Goal: Task Accomplishment & Management: Manage account settings

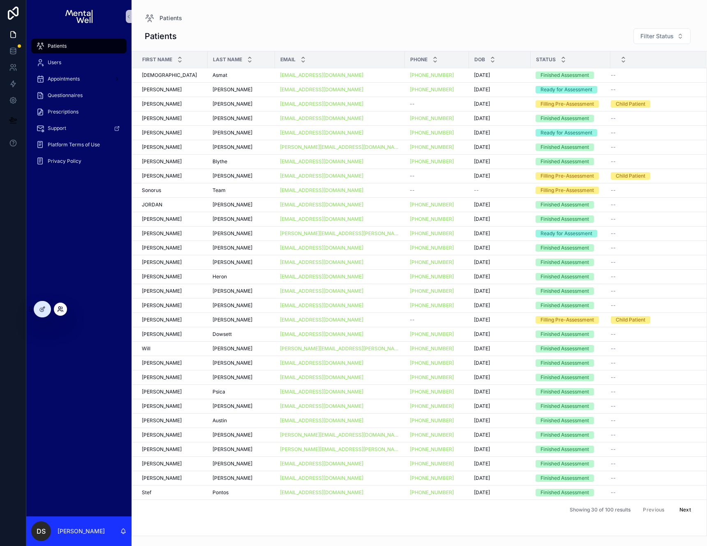
click at [60, 310] on icon at bounding box center [59, 311] width 3 height 2
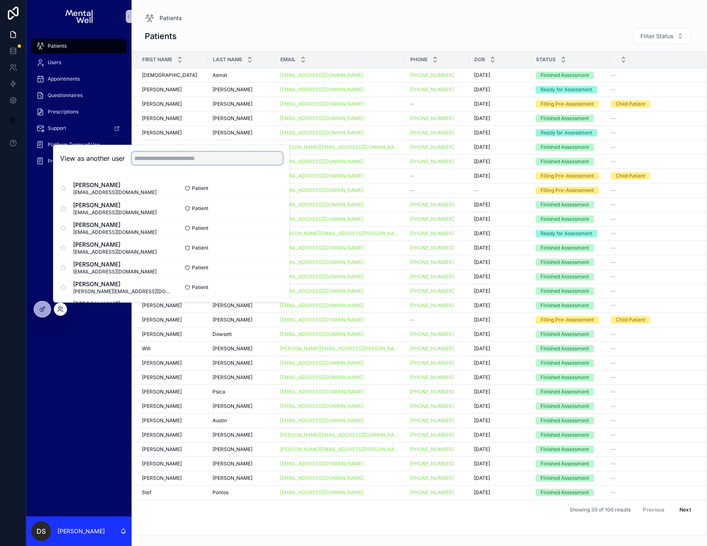
click at [158, 161] on input "text" at bounding box center [207, 158] width 151 height 13
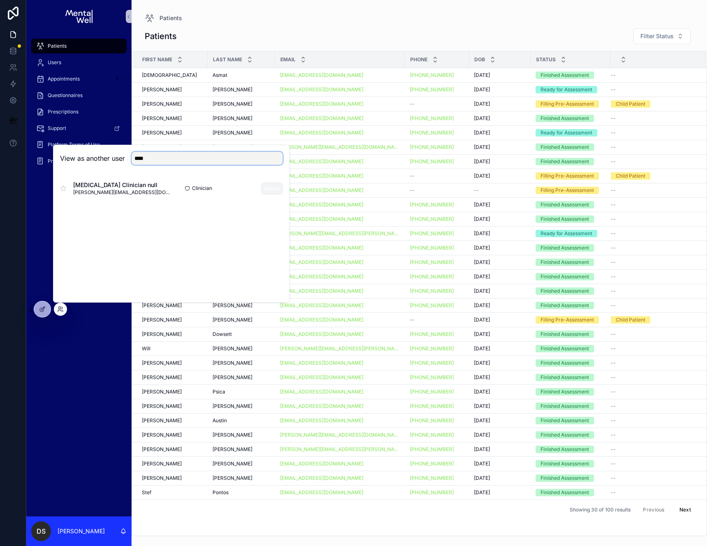
type input "****"
click at [262, 187] on button "Select" at bounding box center [271, 189] width 21 height 12
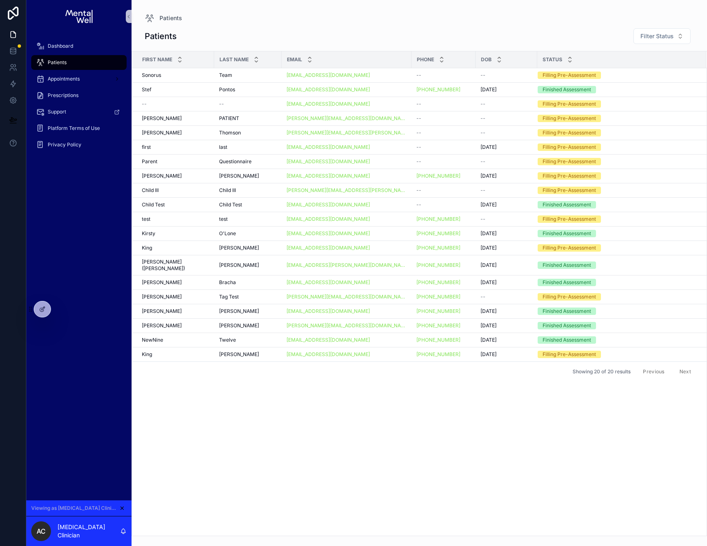
click at [417, 411] on div "First Name Last Name Email Phone DOB Status Sonorus Sonorus Team Team [EMAIL_AD…" at bounding box center [419, 293] width 575 height 484
drag, startPoint x: 185, startPoint y: 42, endPoint x: 135, endPoint y: 12, distance: 58.2
click at [135, 12] on div "Patients Patients Filter Status First Name Last Name Email Phone DOB Status Son…" at bounding box center [419, 268] width 575 height 536
click at [136, 12] on div "Patients Patients Filter Status First Name Last Name Email Phone DOB Status Son…" at bounding box center [419, 268] width 575 height 536
drag, startPoint x: 140, startPoint y: 7, endPoint x: 180, endPoint y: 48, distance: 57.8
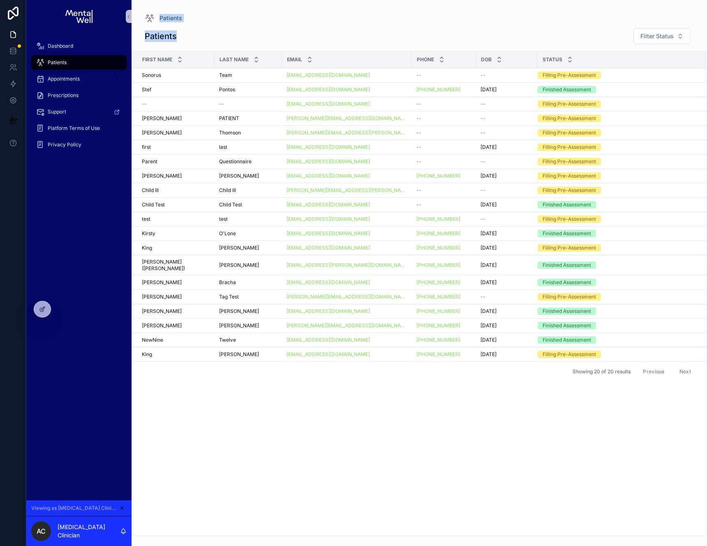
click at [179, 48] on div "Patients Patients Filter Status First Name Last Name Email Phone DOB Status Son…" at bounding box center [419, 268] width 575 height 536
click at [180, 48] on div "Patients Filter Status First Name Last Name Email Phone DOB Status Sonorus Sono…" at bounding box center [419, 279] width 575 height 513
drag, startPoint x: 148, startPoint y: 36, endPoint x: 173, endPoint y: 38, distance: 24.7
click at [173, 38] on h1 "Patients" at bounding box center [161, 36] width 32 height 12
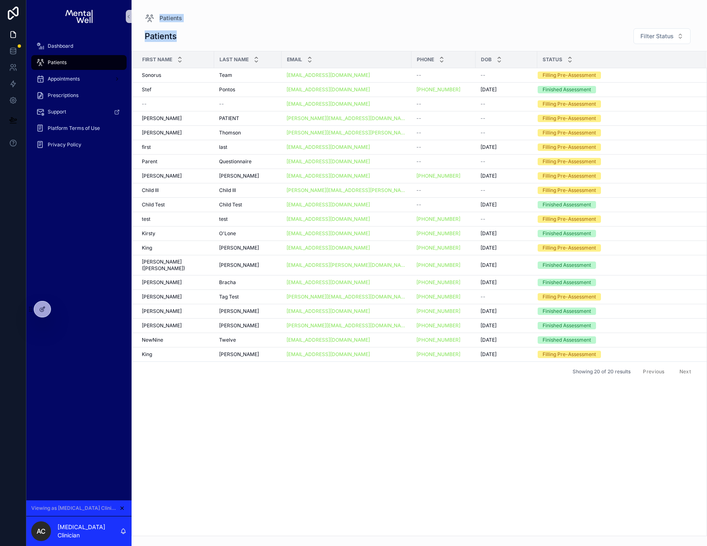
drag, startPoint x: 181, startPoint y: 38, endPoint x: 136, endPoint y: 10, distance: 52.8
click at [136, 10] on div "Patients Patients Filter Status First Name Last Name Email Phone DOB Status Son…" at bounding box center [419, 268] width 575 height 536
click at [138, 9] on div "Patients Patients Filter Status First Name Last Name Email Phone DOB Status Son…" at bounding box center [419, 268] width 575 height 536
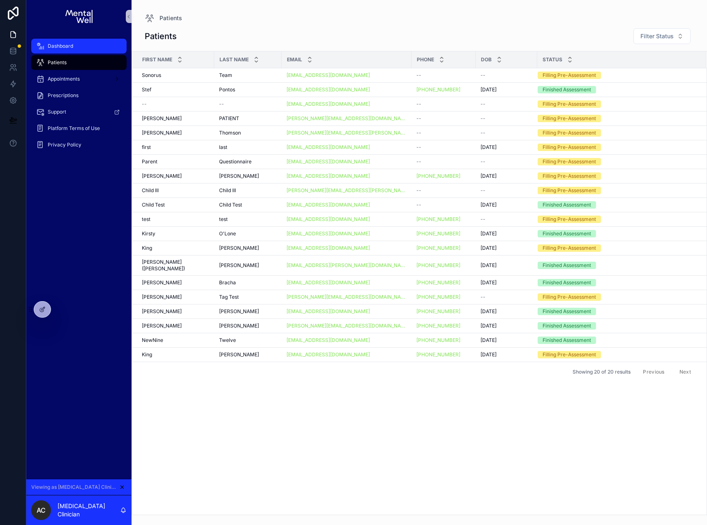
click at [66, 46] on span "Dashboard" at bounding box center [60, 46] width 25 height 7
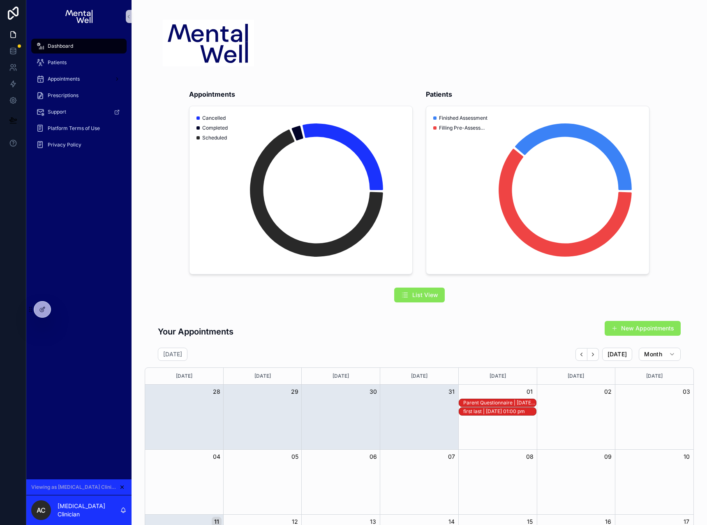
click at [210, 279] on div "Appointments Cancelled Completed Scheduled Patients Finished Assessment Filling…" at bounding box center [419, 382] width 575 height 765
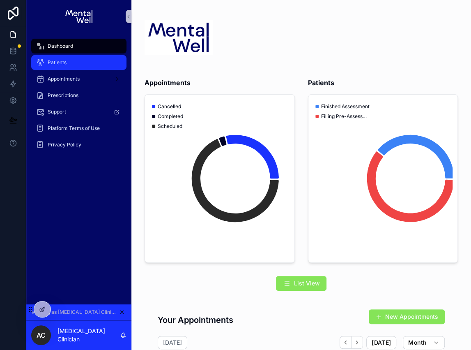
click at [72, 62] on div "Patients" at bounding box center [79, 62] width 86 height 13
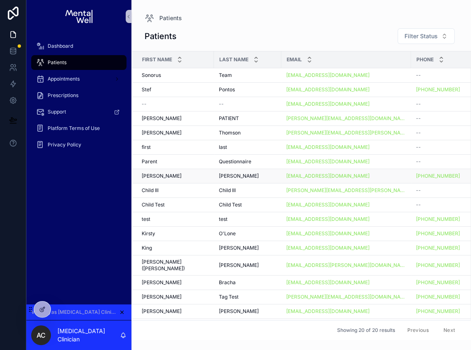
click at [169, 173] on div "Beatrice Beatrice" at bounding box center [175, 176] width 67 height 7
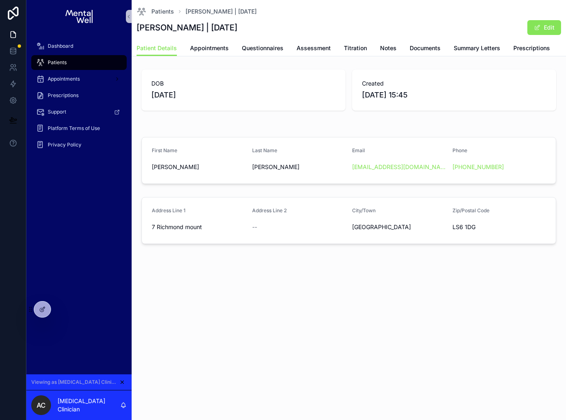
drag, startPoint x: 203, startPoint y: 95, endPoint x: 148, endPoint y: 93, distance: 55.5
click at [148, 93] on div "DOB 09/07/2025" at bounding box center [243, 89] width 204 height 41
drag, startPoint x: 203, startPoint y: 91, endPoint x: 142, endPoint y: 93, distance: 61.3
click at [142, 93] on div "DOB 09/07/2025" at bounding box center [243, 89] width 204 height 41
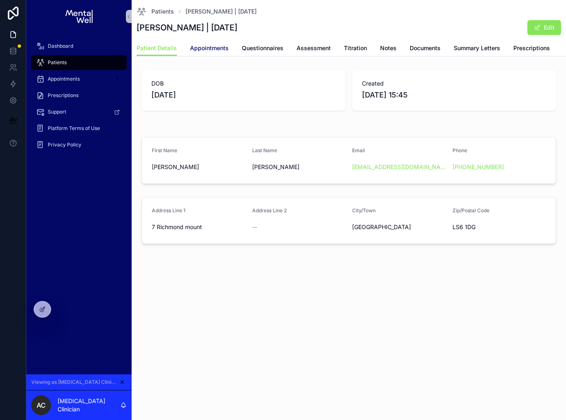
click at [194, 48] on span "Appointments" at bounding box center [209, 48] width 39 height 8
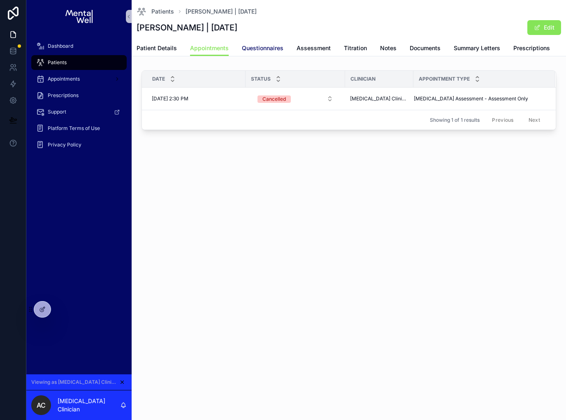
click at [260, 52] on link "Questionnaires" at bounding box center [263, 49] width 42 height 16
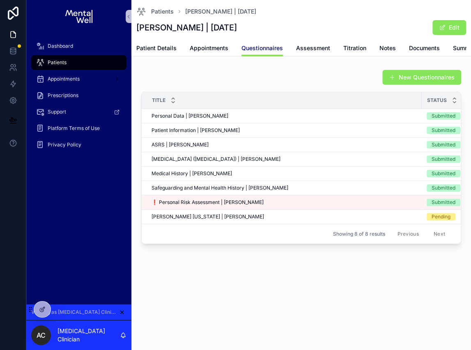
scroll to position [0, 1]
click at [214, 145] on div "ASRS | Beatrice Yates ASRS | Beatrice Yates" at bounding box center [284, 144] width 266 height 7
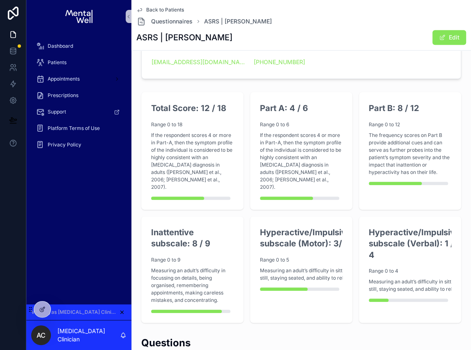
scroll to position [158, 0]
drag, startPoint x: 322, startPoint y: 172, endPoint x: 304, endPoint y: 163, distance: 20.2
click at [304, 163] on p "If the respondent scores 4 or more in Part-A, then the symptom profile of the i…" at bounding box center [301, 161] width 83 height 59
click at [323, 171] on p "If the respondent scores 4 or more in Part-A, then the symptom profile of the i…" at bounding box center [301, 161] width 83 height 59
drag, startPoint x: 291, startPoint y: 110, endPoint x: 311, endPoint y: 111, distance: 19.3
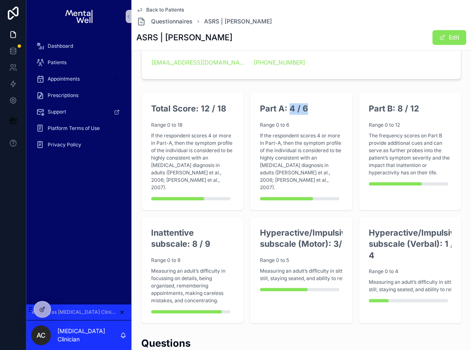
click at [311, 111] on h2 "Part A: 4 / 6" at bounding box center [301, 109] width 83 height 12
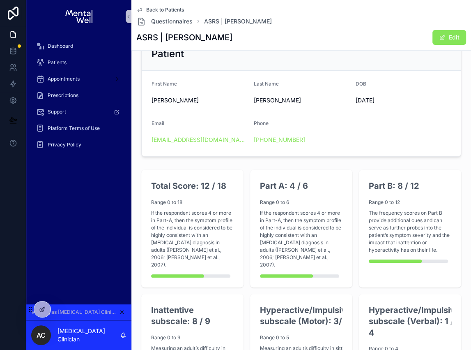
scroll to position [89, 0]
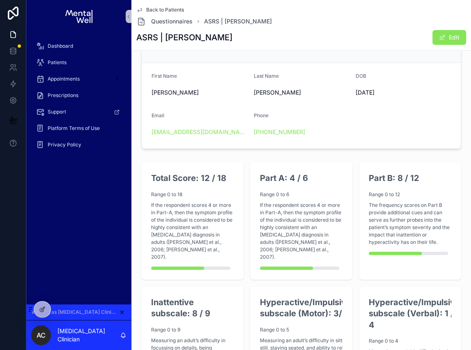
click at [156, 7] on span "Back to Patients" at bounding box center [165, 10] width 38 height 7
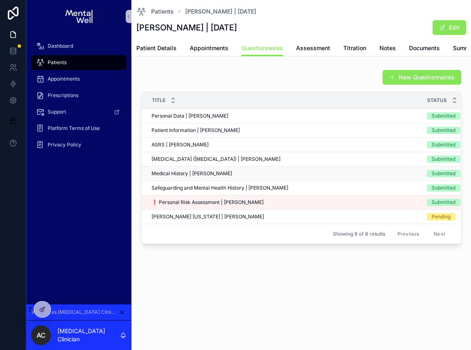
click at [291, 172] on div "Medical History | Beatrice Yates Medical History | Beatrice Yates" at bounding box center [285, 173] width 266 height 7
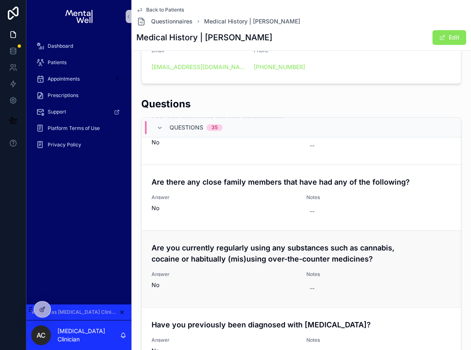
scroll to position [198, 0]
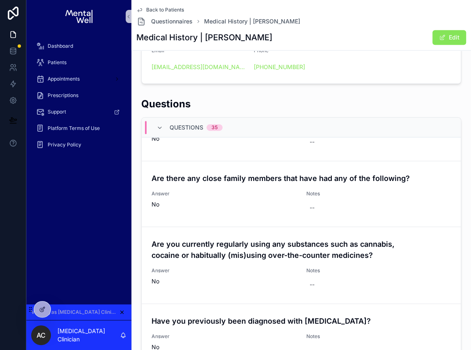
click at [169, 9] on span "Back to Patients" at bounding box center [165, 10] width 38 height 7
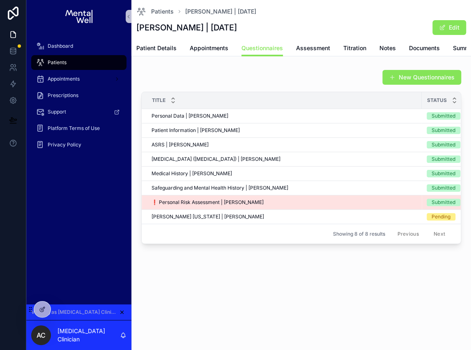
click at [299, 202] on div "❗ Personal Risk Assessment | Beatrice Yates ❗ Personal Risk Assessment | Beatri…" at bounding box center [285, 202] width 266 height 7
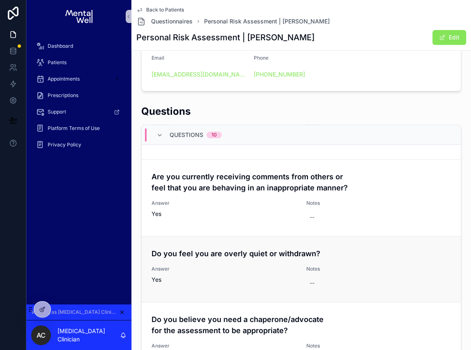
scroll to position [249, 0]
click at [148, 8] on span "Back to Patients" at bounding box center [165, 10] width 38 height 7
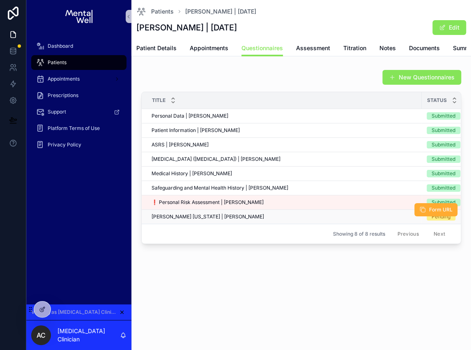
click at [259, 217] on div "Wender Utah | Beatrice Yates Wender Utah | Beatrice Yates" at bounding box center [285, 216] width 266 height 7
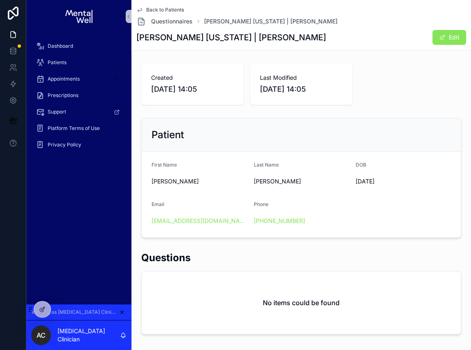
click at [163, 9] on span "Back to Patients" at bounding box center [165, 10] width 38 height 7
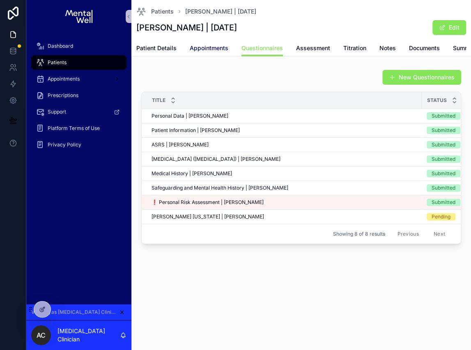
click at [208, 50] on span "Appointments" at bounding box center [209, 48] width 39 height 8
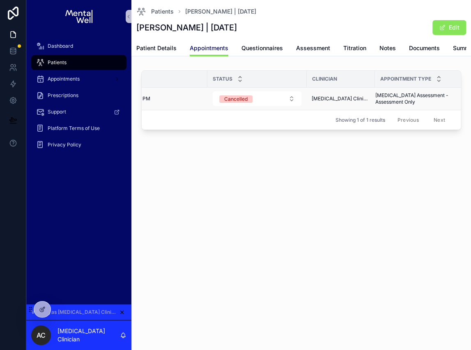
scroll to position [0, 46]
click at [211, 51] on span "Appointments" at bounding box center [209, 48] width 39 height 8
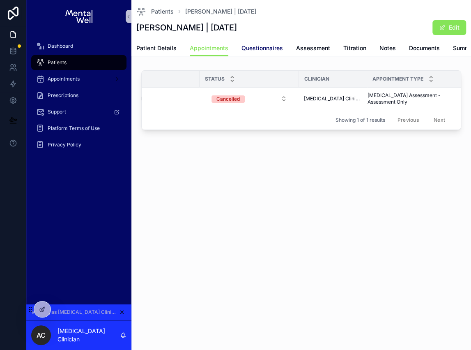
click at [247, 49] on span "Questionnaires" at bounding box center [263, 48] width 42 height 8
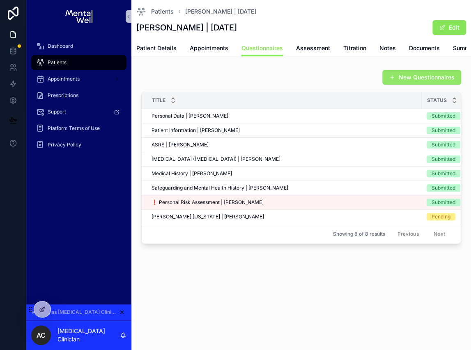
click at [414, 78] on button "New Questionnaires" at bounding box center [422, 77] width 79 height 15
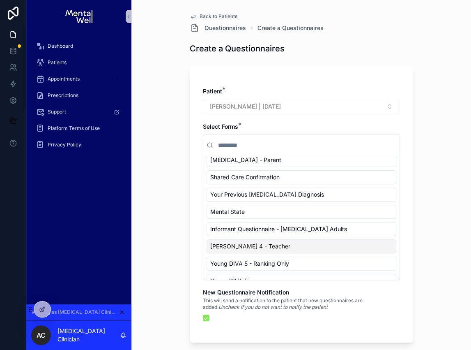
scroll to position [199, 0]
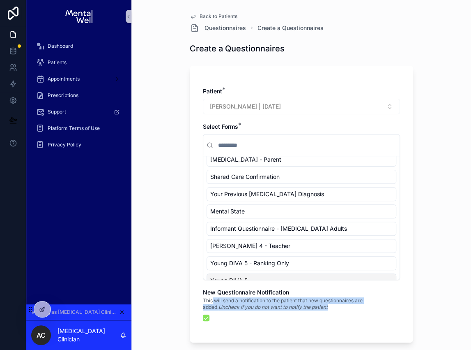
drag, startPoint x: 213, startPoint y: 301, endPoint x: 244, endPoint y: 311, distance: 33.3
click at [244, 312] on div "New Questionnaire Notification This will send a notification to the patient tha…" at bounding box center [301, 304] width 197 height 33
click at [244, 311] on div "New Questionnaire Notification This will send a notification to the patient tha…" at bounding box center [301, 304] width 197 height 33
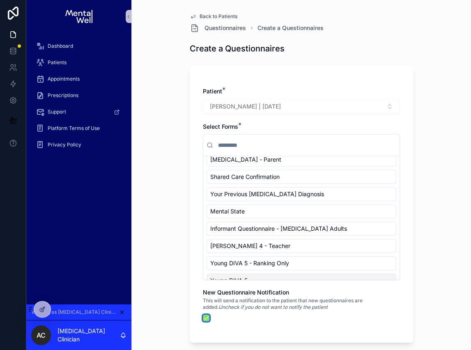
click at [208, 318] on button "scrollable content" at bounding box center [206, 317] width 7 height 7
click at [211, 14] on span "Back to Patients" at bounding box center [219, 16] width 38 height 7
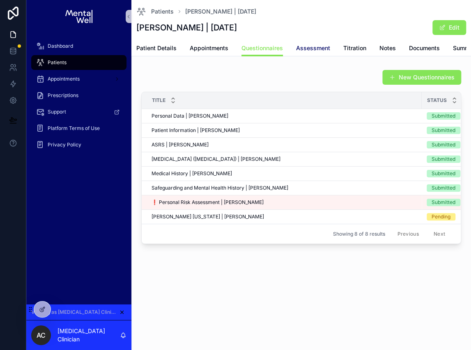
click at [314, 50] on span "Assessment" at bounding box center [313, 48] width 34 height 8
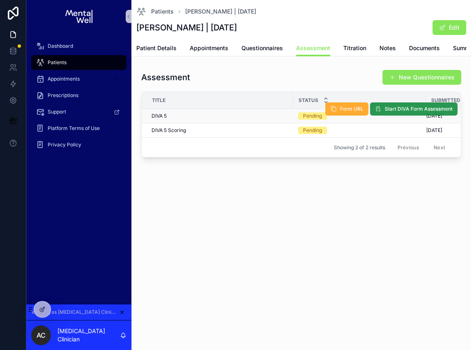
click at [409, 108] on span "Start DIVA Form Assessment" at bounding box center [419, 109] width 68 height 7
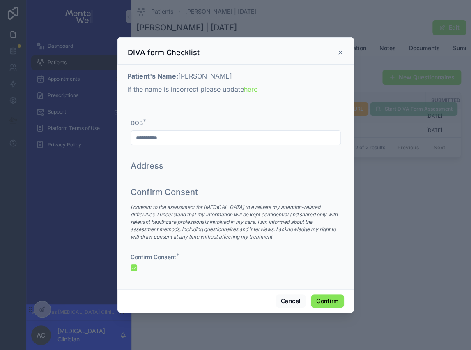
drag, startPoint x: 176, startPoint y: 76, endPoint x: 220, endPoint y: 80, distance: 44.5
click at [220, 80] on p "Patient's Name: Beatrice Yates" at bounding box center [235, 76] width 217 height 10
drag, startPoint x: 133, startPoint y: 92, endPoint x: 174, endPoint y: 92, distance: 41.5
click at [174, 92] on p "if the name is incorrect please update here" at bounding box center [235, 89] width 217 height 10
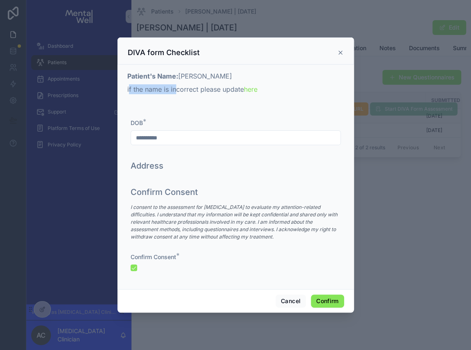
click at [174, 92] on p "if the name is incorrect please update here" at bounding box center [235, 89] width 217 height 10
drag, startPoint x: 186, startPoint y: 78, endPoint x: 215, endPoint y: 76, distance: 29.2
click at [215, 76] on p "Patient's Name: Beatrice Yates" at bounding box center [235, 76] width 217 height 10
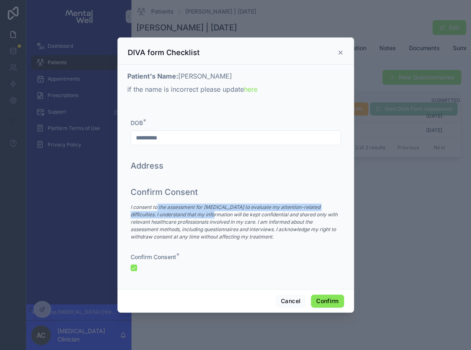
drag, startPoint x: 157, startPoint y: 211, endPoint x: 208, endPoint y: 214, distance: 51.5
click at [209, 214] on em "I consent to the assessment for ADHD to evaluate my attention-related difficult…" at bounding box center [234, 222] width 207 height 36
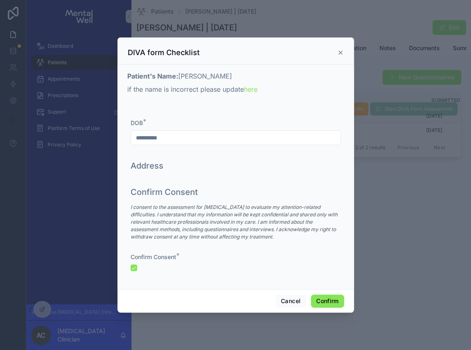
click at [208, 215] on em "I consent to the assessment for ADHD to evaluate my attention-related difficult…" at bounding box center [234, 222] width 207 height 36
click at [325, 299] on button "Confirm" at bounding box center [327, 300] width 33 height 13
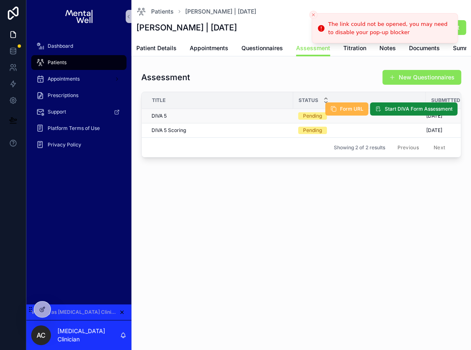
click at [358, 108] on span "Form URL" at bounding box center [351, 109] width 23 height 7
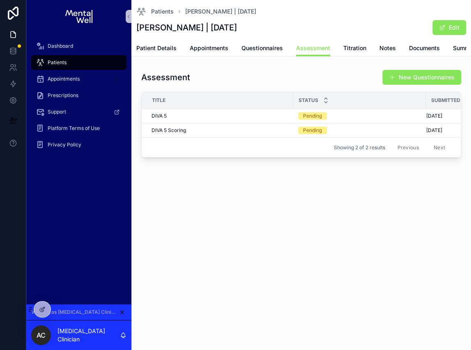
click at [70, 60] on div "Patients" at bounding box center [79, 62] width 86 height 13
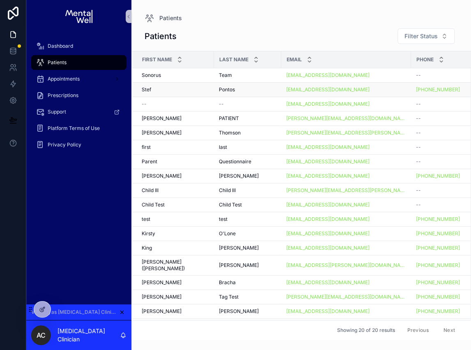
click at [185, 88] on div "Stef Stef" at bounding box center [175, 89] width 67 height 7
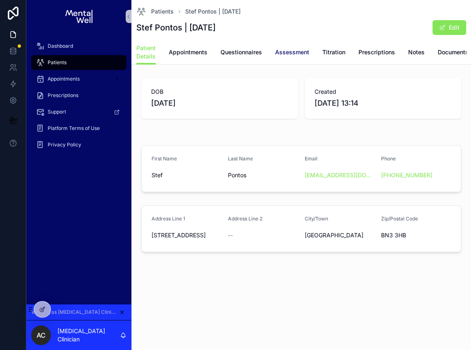
click at [284, 50] on span "Assessment" at bounding box center [292, 52] width 34 height 8
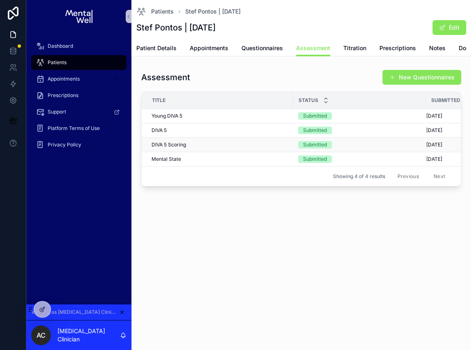
click at [236, 147] on td "DIVA 5 Scoring DIVA 5 Scoring" at bounding box center [218, 145] width 152 height 14
click at [231, 143] on div "DIVA 5 Scoring DIVA 5 Scoring" at bounding box center [220, 144] width 137 height 7
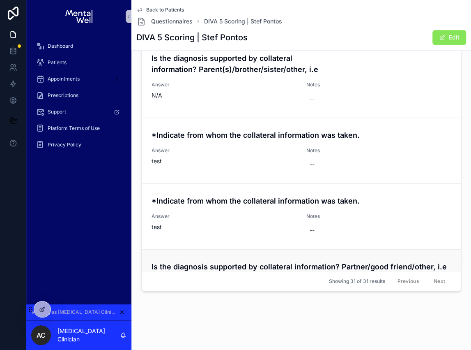
scroll to position [1944, 0]
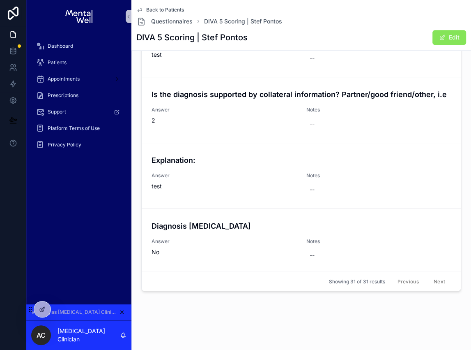
click at [166, 9] on span "Back to Patients" at bounding box center [165, 10] width 38 height 7
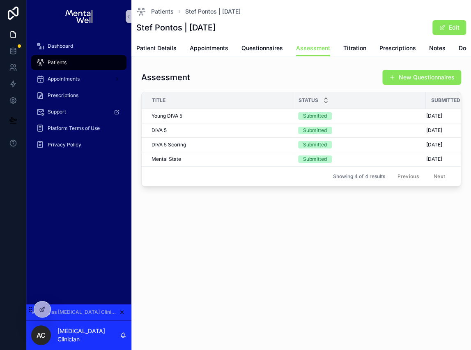
click at [85, 62] on div "Patients" at bounding box center [79, 62] width 86 height 13
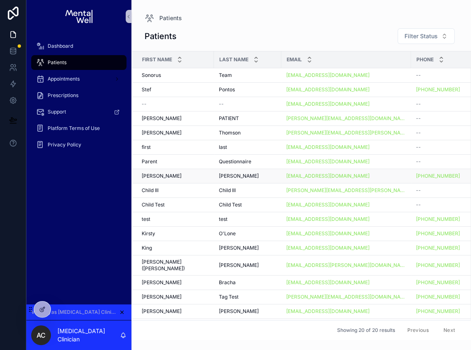
click at [193, 173] on div "Beatrice Beatrice" at bounding box center [175, 176] width 67 height 7
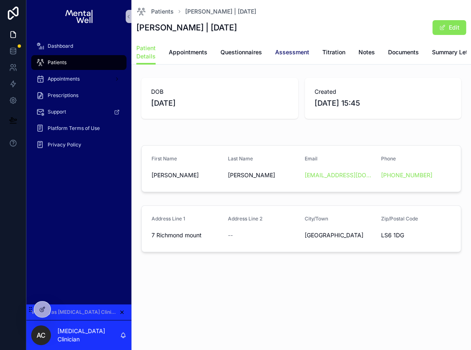
click at [295, 52] on span "Assessment" at bounding box center [292, 52] width 34 height 8
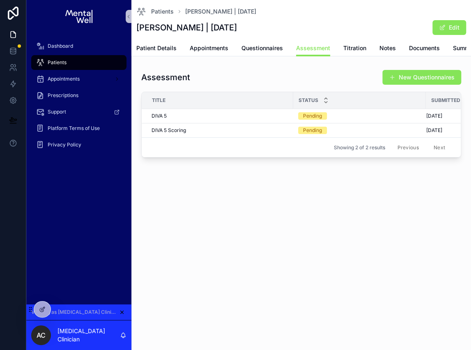
click at [80, 62] on div "Patients" at bounding box center [79, 62] width 86 height 13
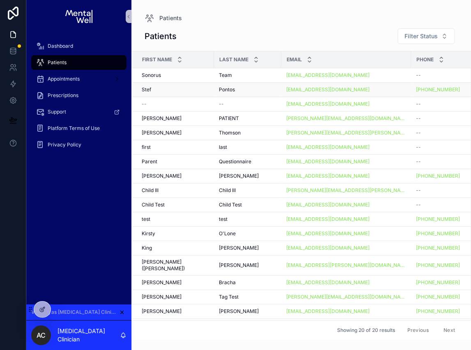
click at [177, 90] on div "Stef Stef" at bounding box center [175, 89] width 67 height 7
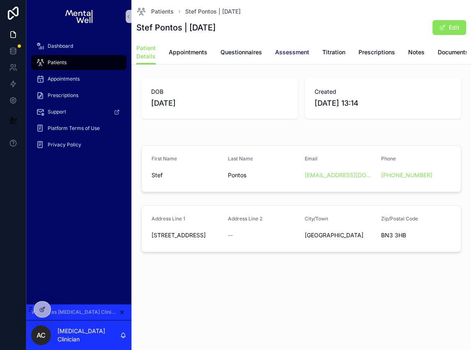
click at [286, 57] on link "Assessment" at bounding box center [292, 53] width 34 height 16
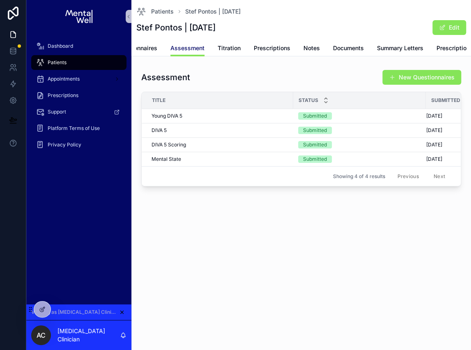
scroll to position [0, 129]
click at [395, 47] on span "Summary Letters" at bounding box center [397, 48] width 46 height 8
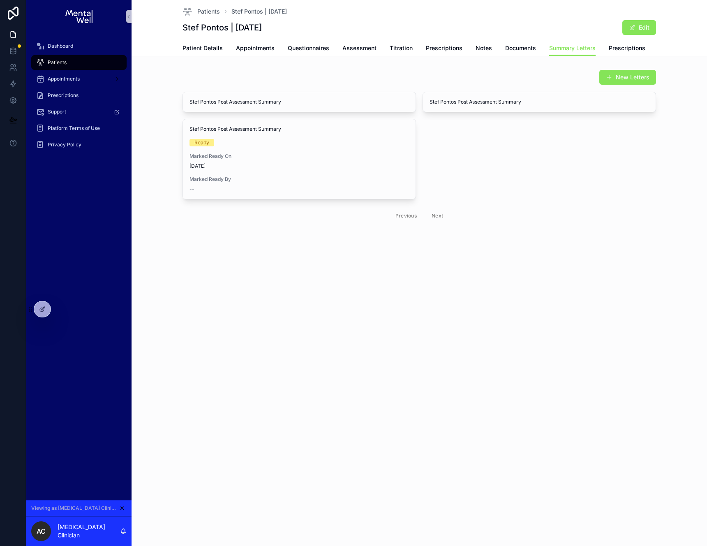
click at [92, 62] on div "Patients" at bounding box center [79, 62] width 86 height 13
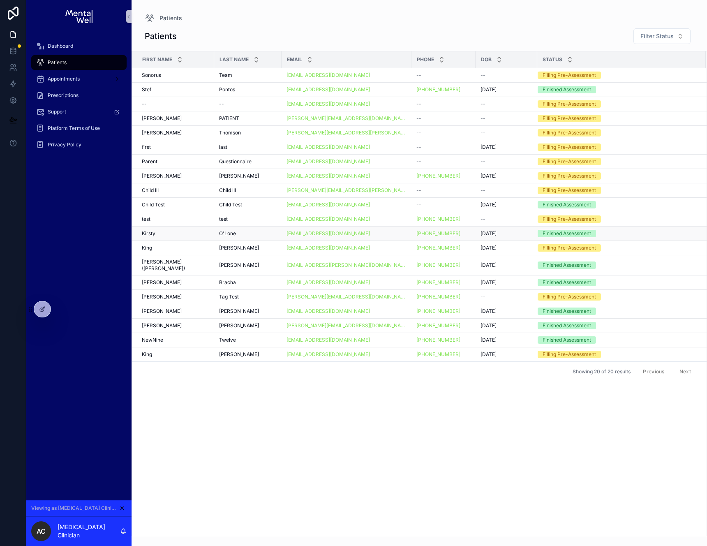
click at [176, 237] on td "Kirsty Kirsty" at bounding box center [173, 233] width 82 height 14
click at [185, 236] on div "Kirsty Kirsty" at bounding box center [175, 233] width 67 height 7
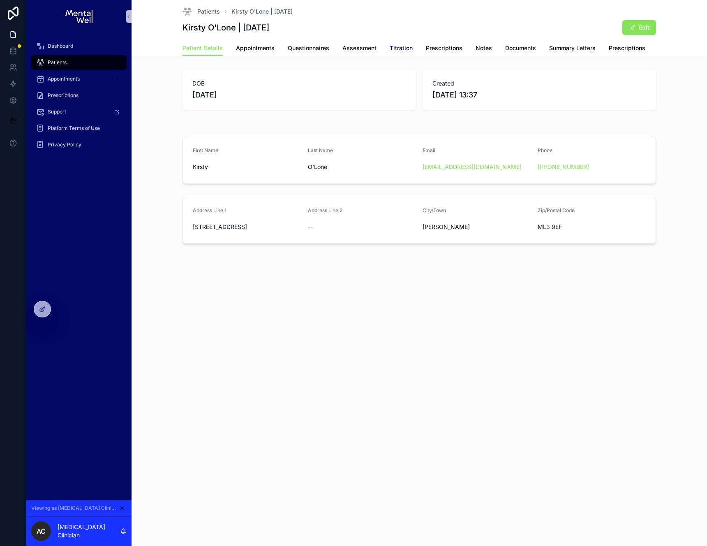
click at [401, 48] on span "Titration" at bounding box center [401, 48] width 23 height 8
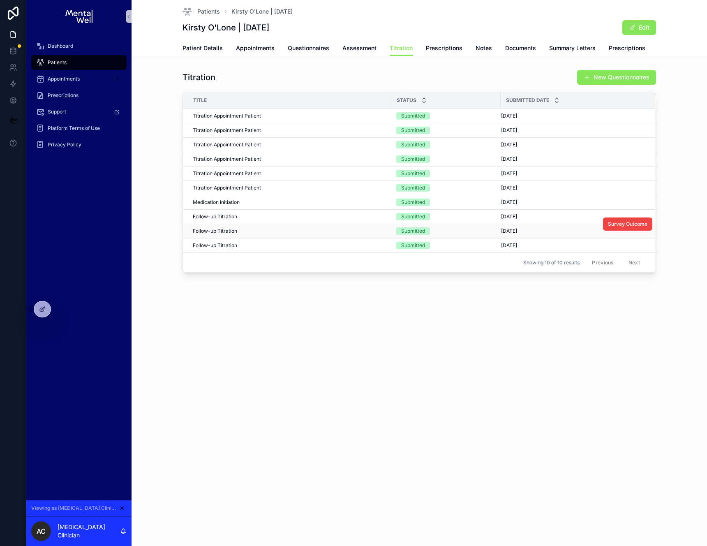
click at [284, 230] on div "Follow-up Titration Follow-up Titration" at bounding box center [290, 231] width 194 height 7
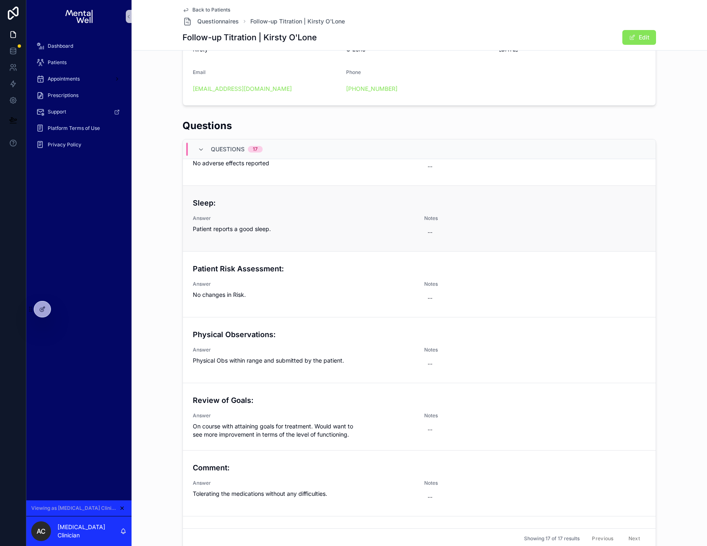
scroll to position [375, 0]
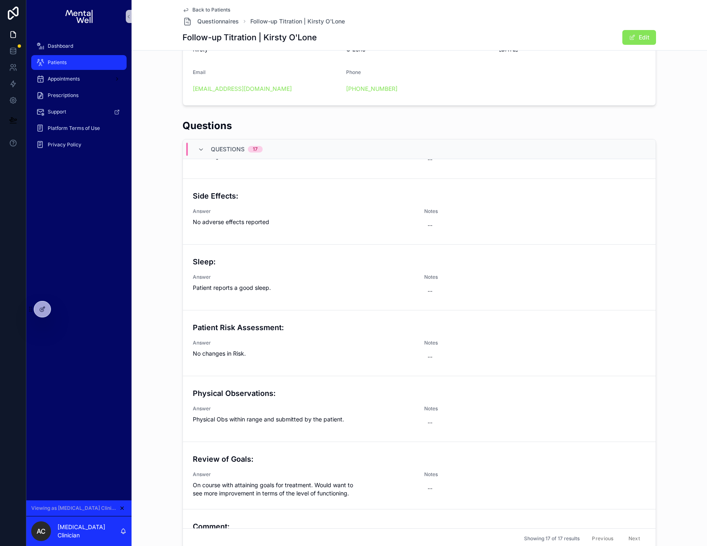
click at [81, 66] on div "Patients" at bounding box center [79, 62] width 86 height 13
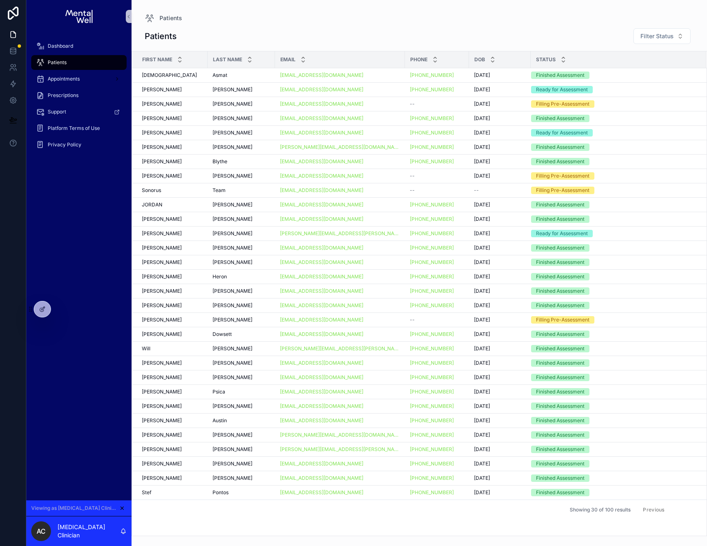
click at [691, 511] on button "Next" at bounding box center [685, 509] width 23 height 13
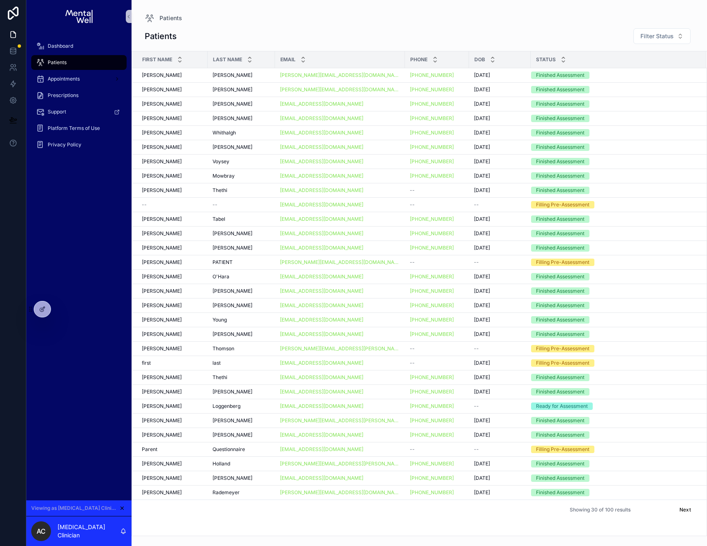
click at [654, 510] on button "Previous" at bounding box center [653, 509] width 33 height 13
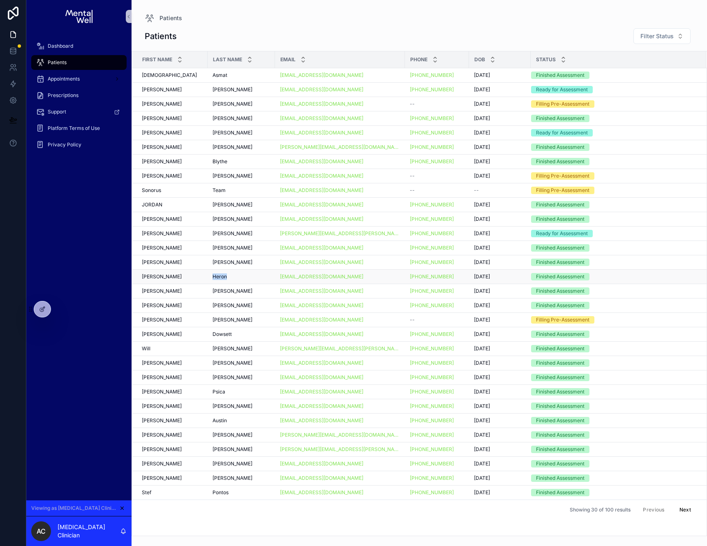
click at [257, 274] on div "Heron Heron" at bounding box center [242, 276] width 58 height 7
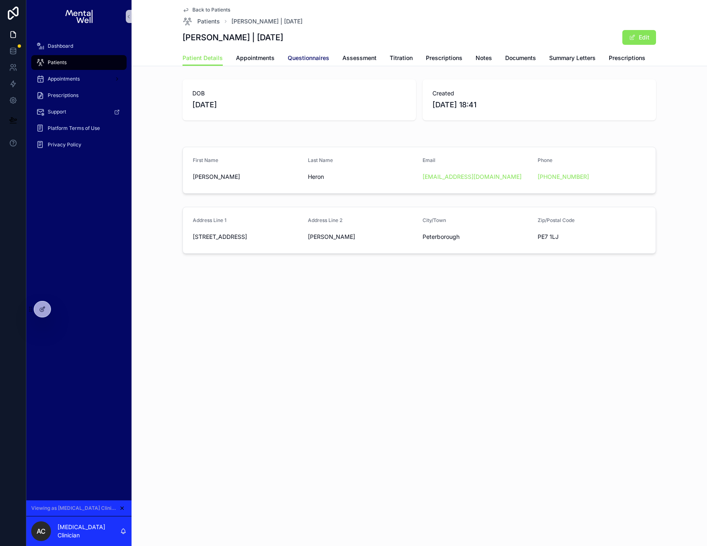
click at [298, 60] on span "Questionnaires" at bounding box center [309, 58] width 42 height 8
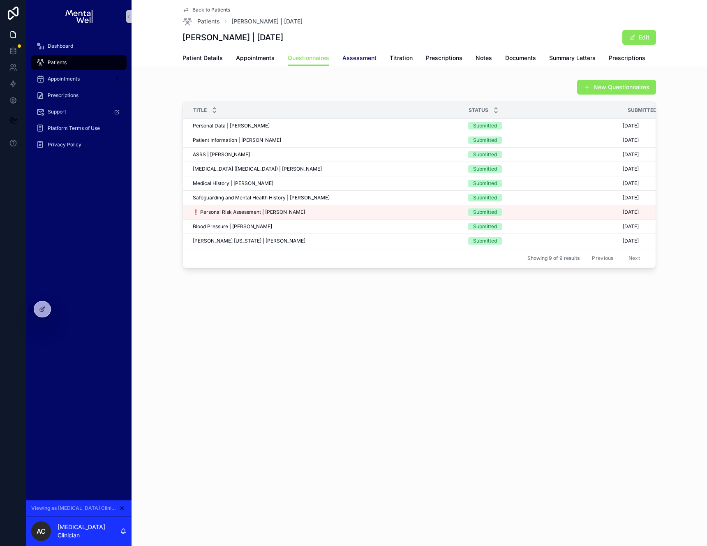
click at [366, 58] on span "Assessment" at bounding box center [359, 58] width 34 height 8
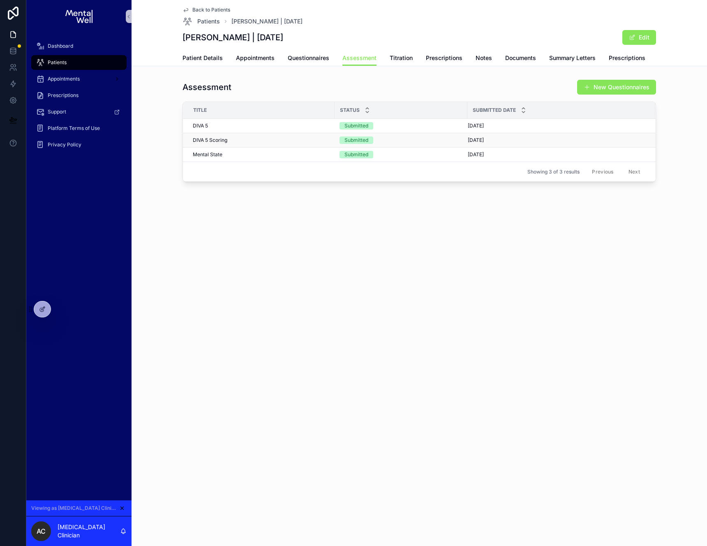
click at [273, 143] on div "DIVA 5 Scoring DIVA 5 Scoring" at bounding box center [261, 140] width 137 height 7
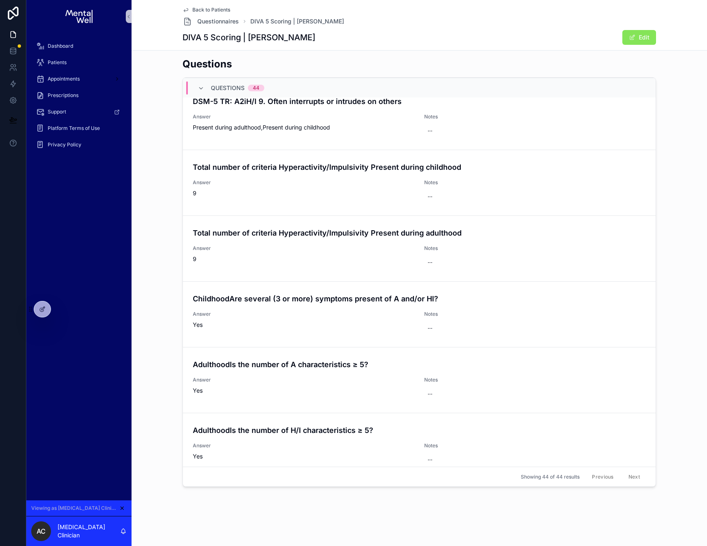
scroll to position [1852, 0]
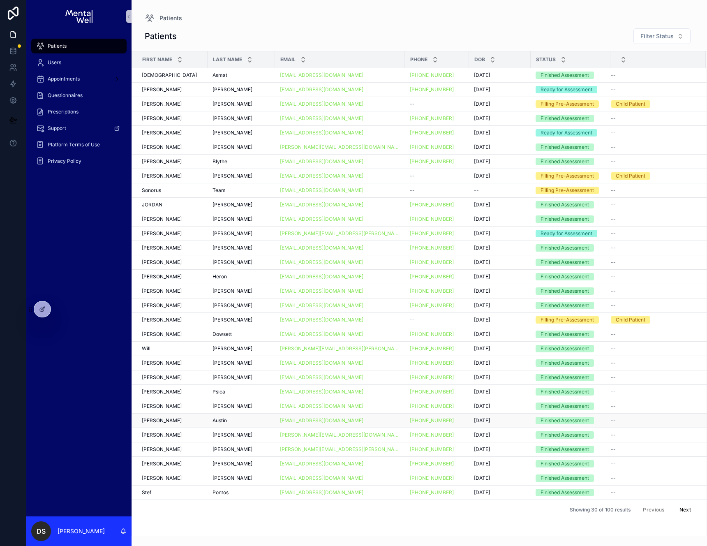
click at [190, 421] on div "Elizabeth Elizabeth" at bounding box center [172, 420] width 61 height 7
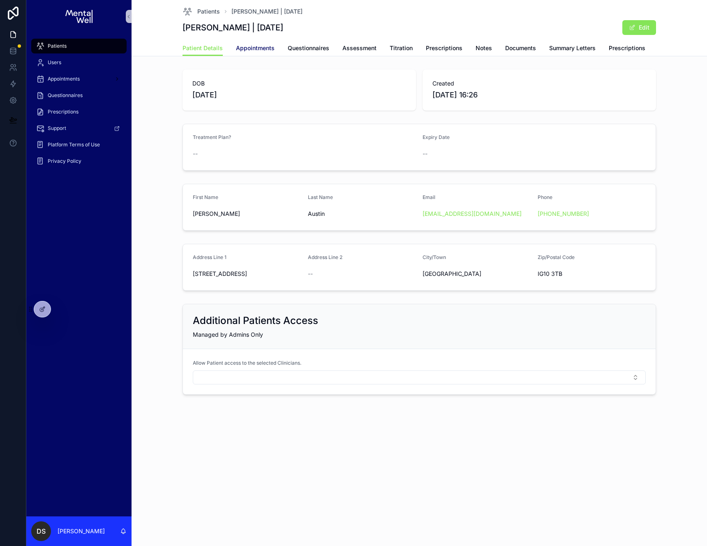
click at [265, 46] on span "Appointments" at bounding box center [255, 48] width 39 height 8
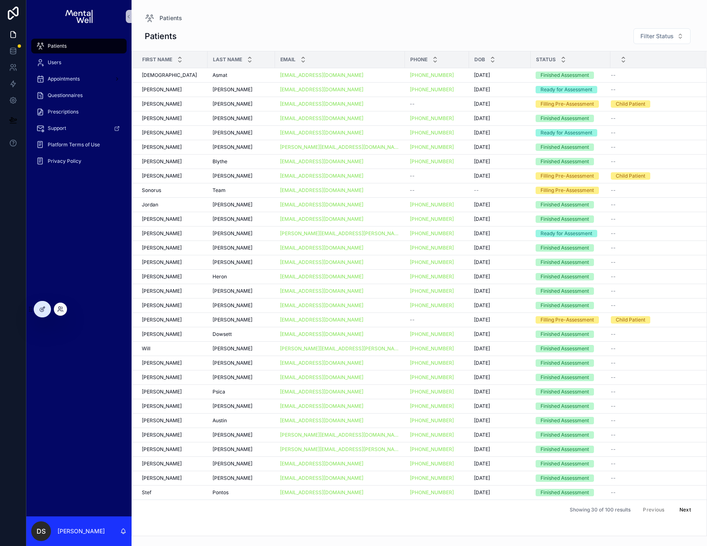
click at [64, 309] on div at bounding box center [60, 309] width 13 height 13
click at [60, 307] on icon at bounding box center [60, 309] width 7 height 7
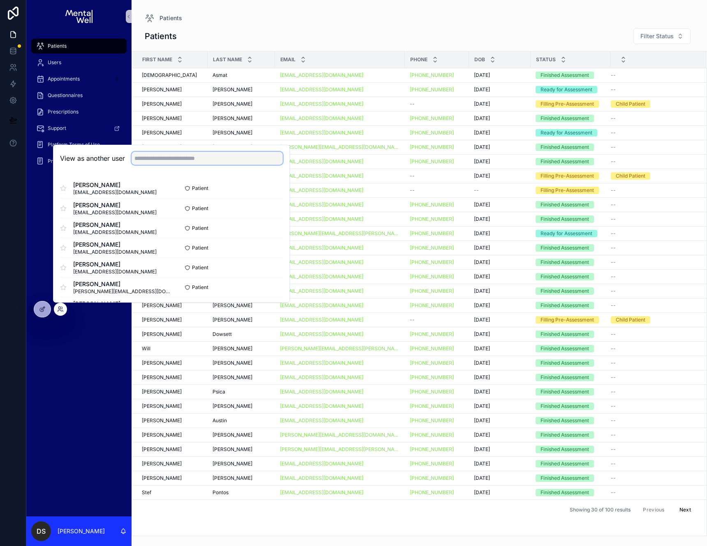
click at [177, 153] on input "text" at bounding box center [207, 158] width 151 height 13
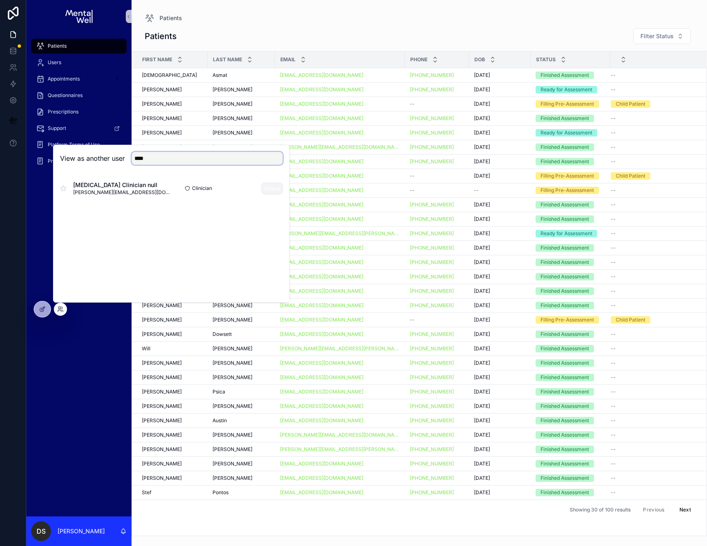
type input "****"
click at [273, 188] on button "Select" at bounding box center [271, 189] width 21 height 12
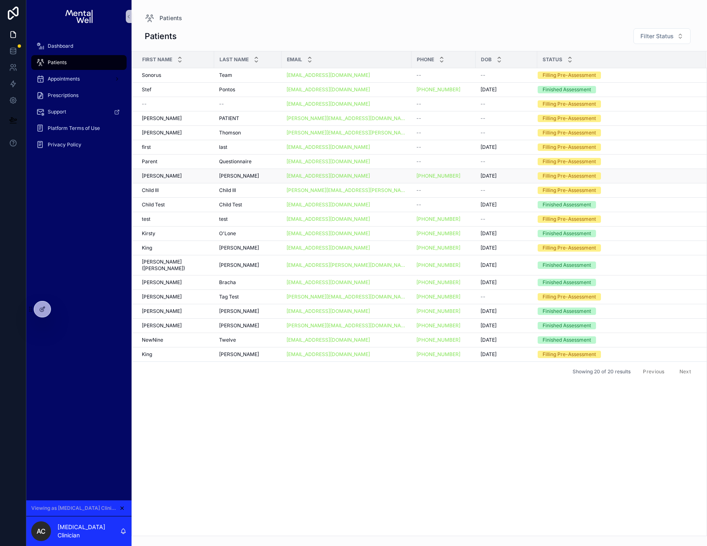
click at [259, 174] on div "[PERSON_NAME] [PERSON_NAME]" at bounding box center [248, 176] width 58 height 7
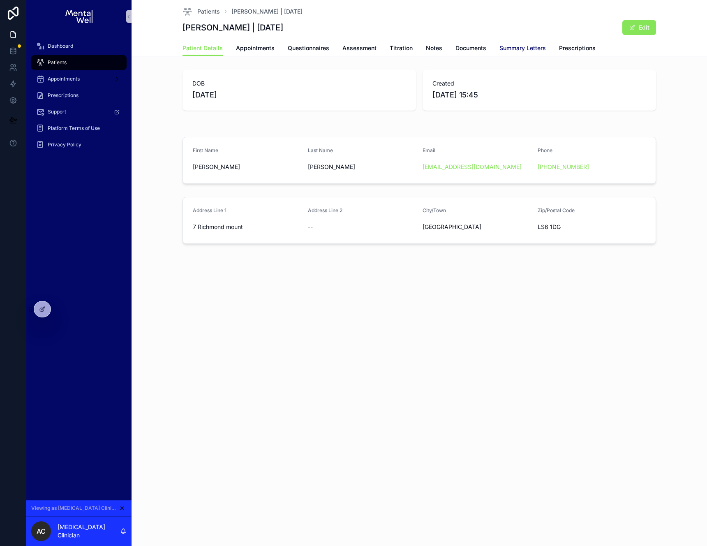
click at [526, 48] on span "Summary Letters" at bounding box center [522, 48] width 46 height 8
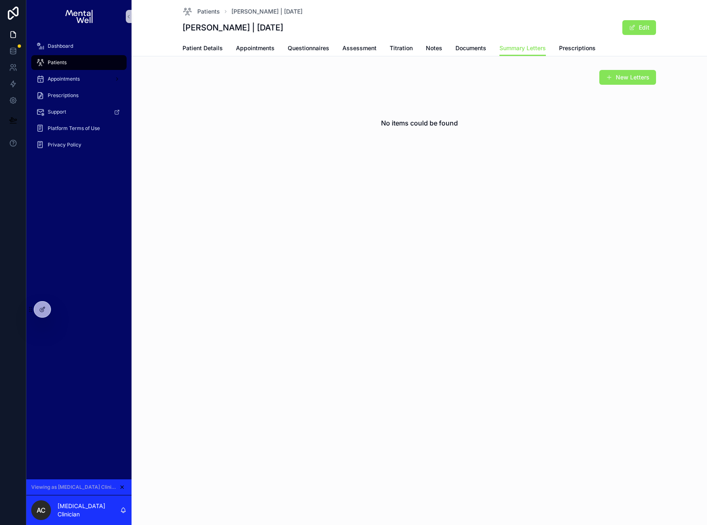
click at [61, 63] on span "Patients" at bounding box center [57, 62] width 19 height 7
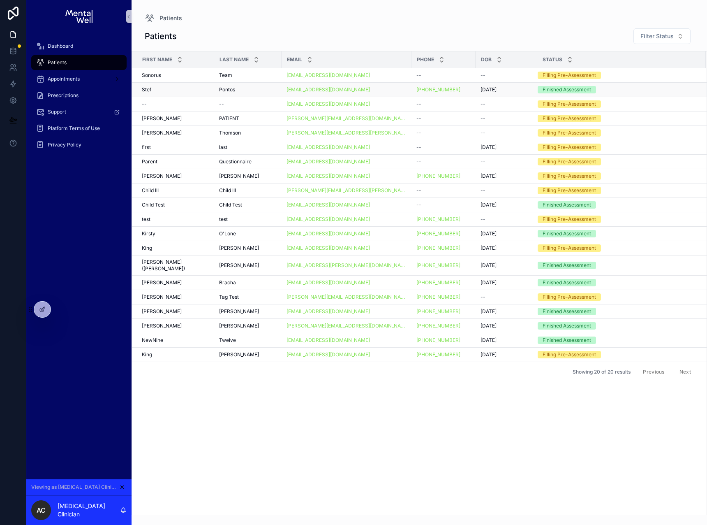
click at [196, 90] on div "Stef Stef" at bounding box center [175, 89] width 67 height 7
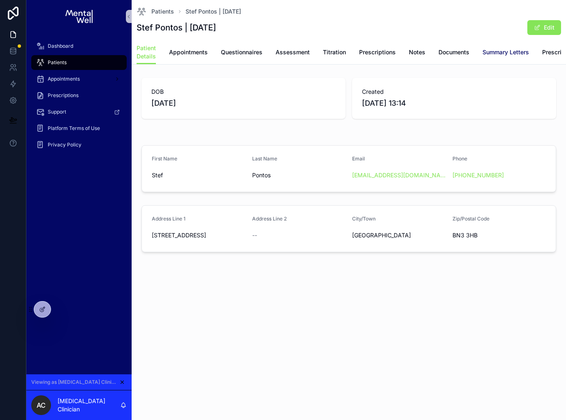
click at [498, 55] on span "Summary Letters" at bounding box center [505, 52] width 46 height 8
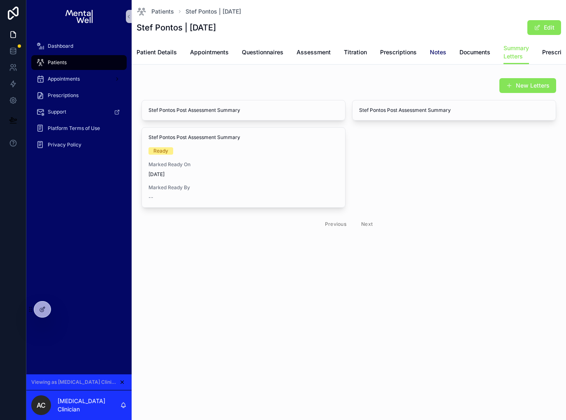
click at [443, 54] on span "Notes" at bounding box center [438, 52] width 16 height 8
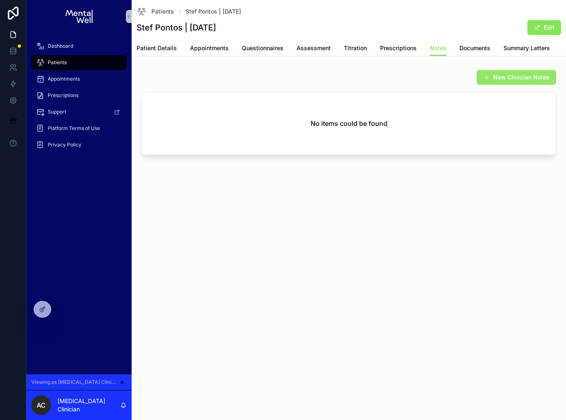
click at [514, 76] on button "New Clinician Notes" at bounding box center [515, 77] width 79 height 15
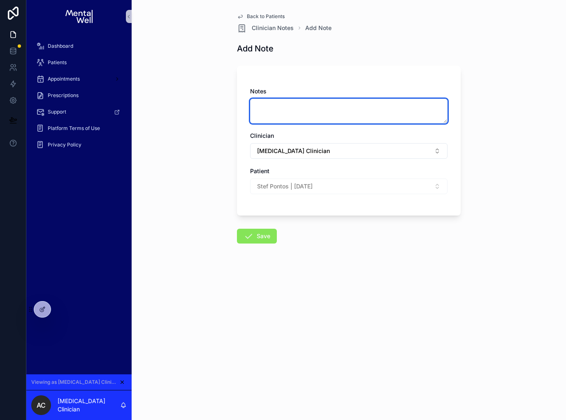
drag, startPoint x: 311, startPoint y: 113, endPoint x: 313, endPoint y: 117, distance: 4.4
click at [311, 113] on textarea "scrollable content" at bounding box center [348, 111] width 197 height 25
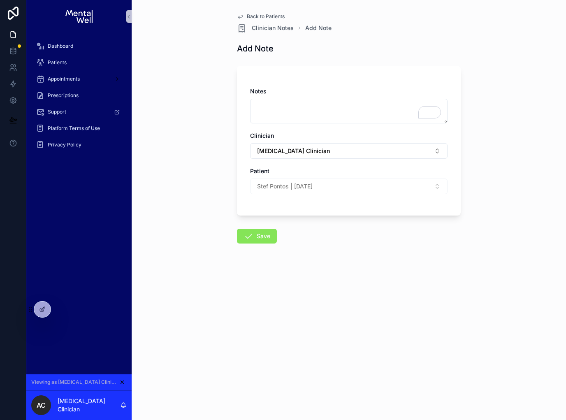
click at [252, 17] on span "Back to Patients" at bounding box center [266, 16] width 38 height 7
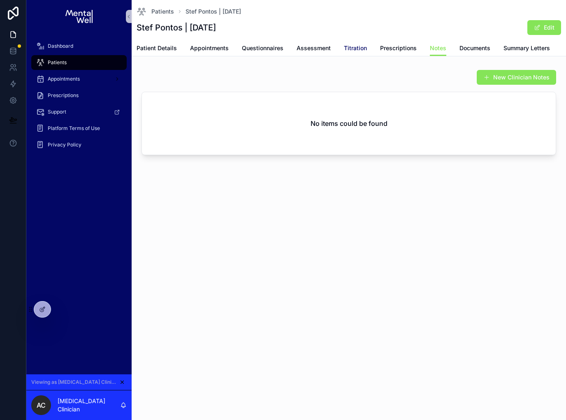
click at [349, 49] on span "Titration" at bounding box center [355, 48] width 23 height 8
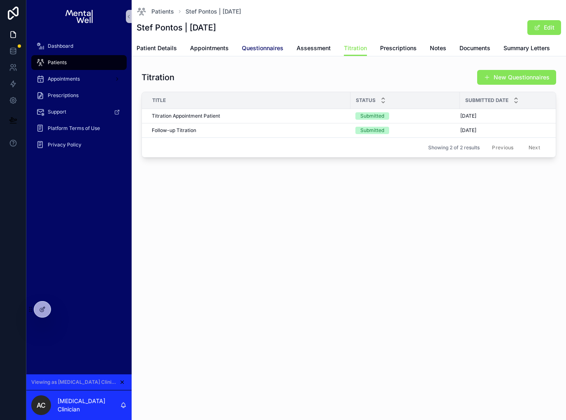
click at [265, 48] on span "Questionnaires" at bounding box center [263, 48] width 42 height 8
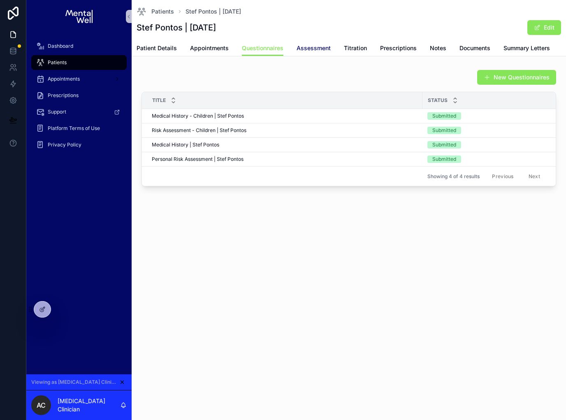
drag, startPoint x: 301, startPoint y: 51, endPoint x: 319, endPoint y: 62, distance: 21.1
click at [301, 51] on span "Assessment" at bounding box center [313, 48] width 34 height 8
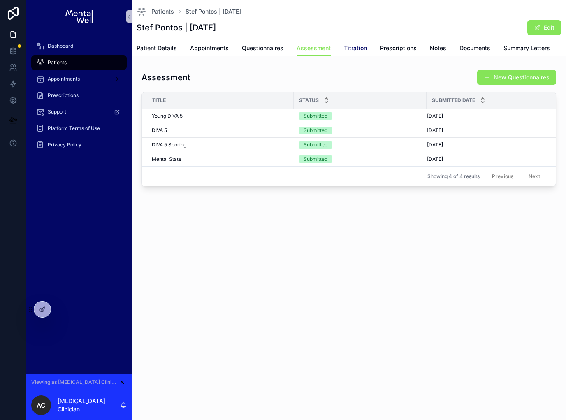
click at [353, 50] on span "Titration" at bounding box center [355, 48] width 23 height 8
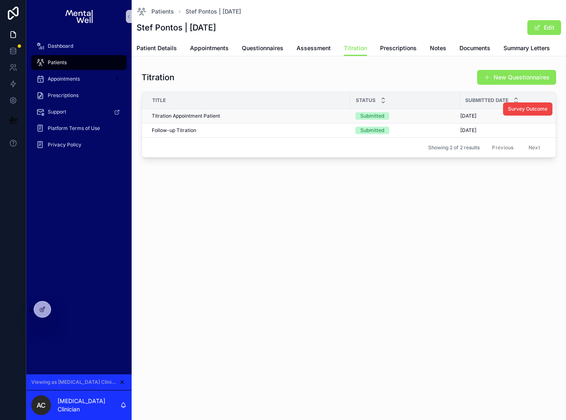
click at [231, 116] on div "Titration Appointment Patient Titration Appointment Patient" at bounding box center [249, 116] width 194 height 7
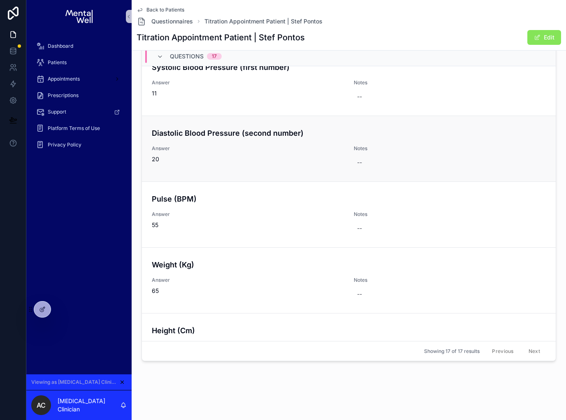
scroll to position [841, 0]
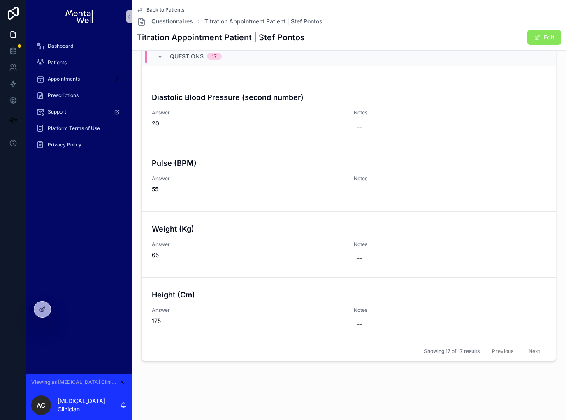
click at [152, 10] on span "Back to Patients" at bounding box center [165, 10] width 38 height 7
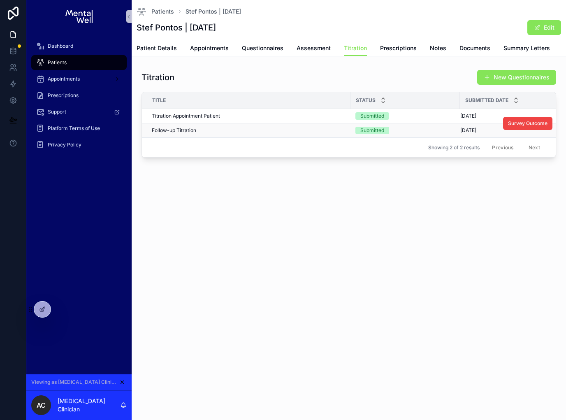
click at [221, 129] on div "Follow-up Titration Follow-up Titration" at bounding box center [249, 130] width 194 height 7
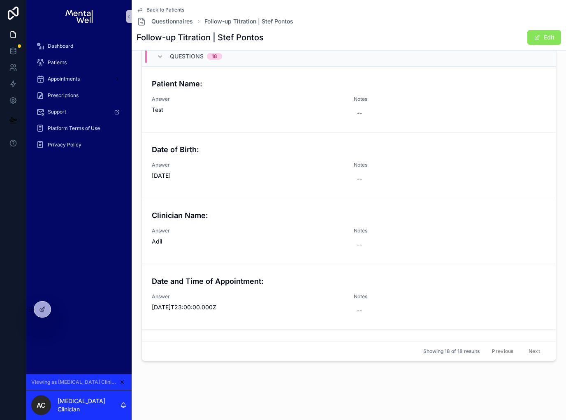
click at [158, 10] on span "Back to Patients" at bounding box center [165, 10] width 38 height 7
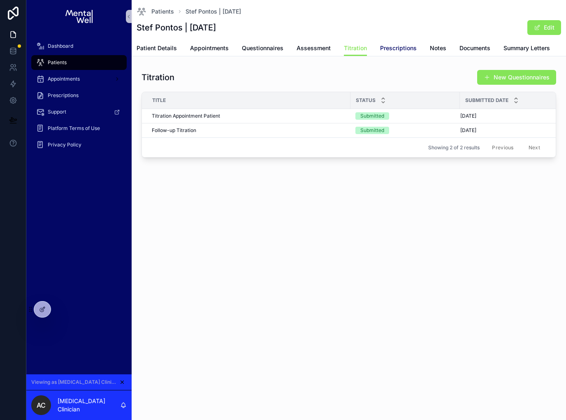
click at [388, 49] on span "Prescriptions" at bounding box center [398, 48] width 37 height 8
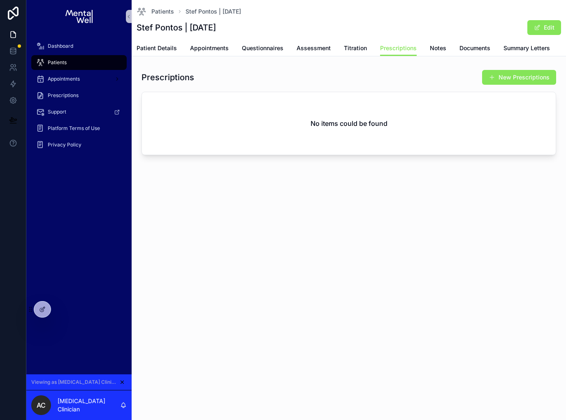
click at [517, 77] on button "New Prescriptions" at bounding box center [519, 77] width 74 height 15
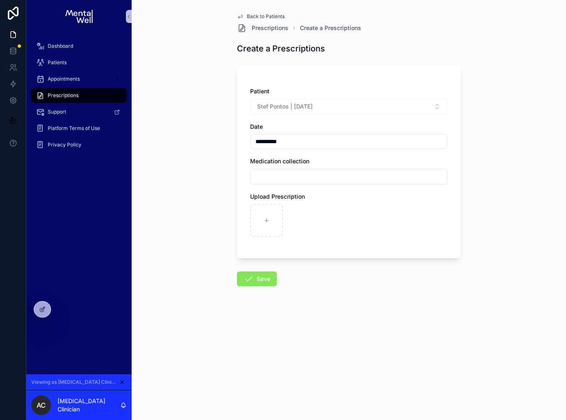
click at [272, 178] on span "New" at bounding box center [269, 176] width 12 height 8
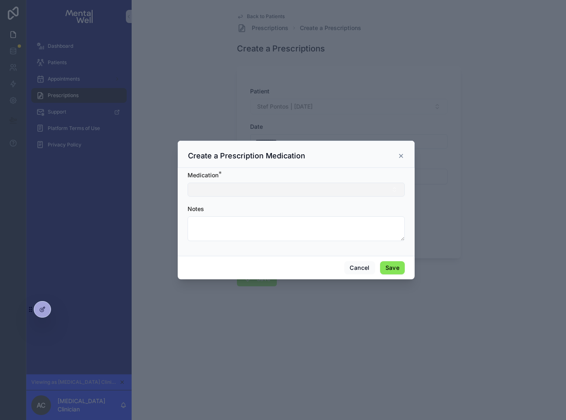
click at [324, 187] on button "Select Button" at bounding box center [295, 190] width 217 height 14
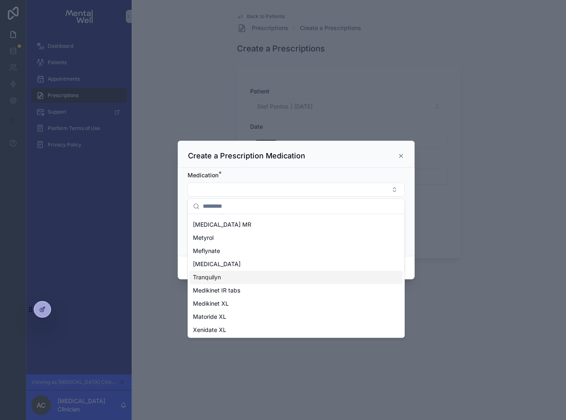
scroll to position [20, 0]
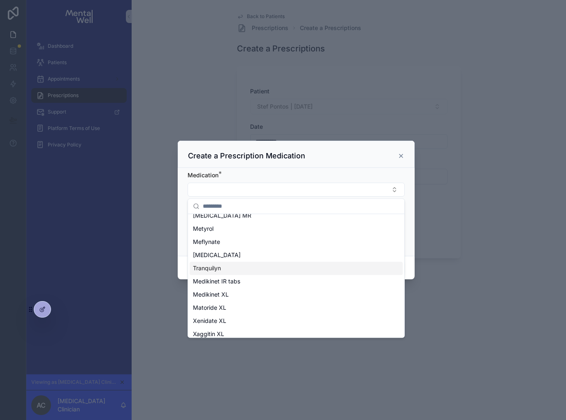
click at [229, 270] on div "Tranquilyn" at bounding box center [296, 267] width 213 height 13
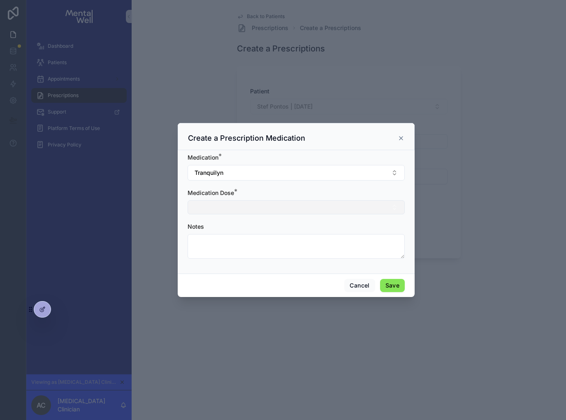
click at [233, 207] on button "Select Button" at bounding box center [295, 207] width 217 height 14
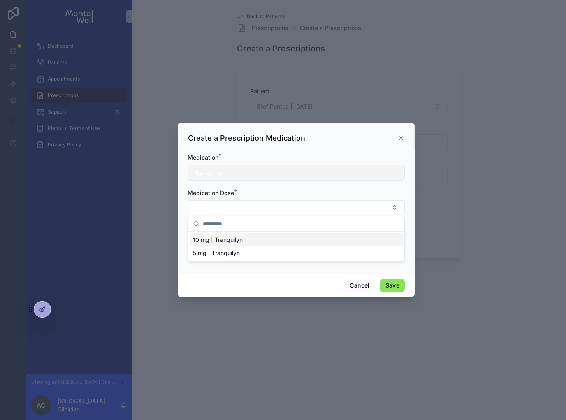
click at [235, 171] on button "Tranquilyn" at bounding box center [295, 173] width 217 height 16
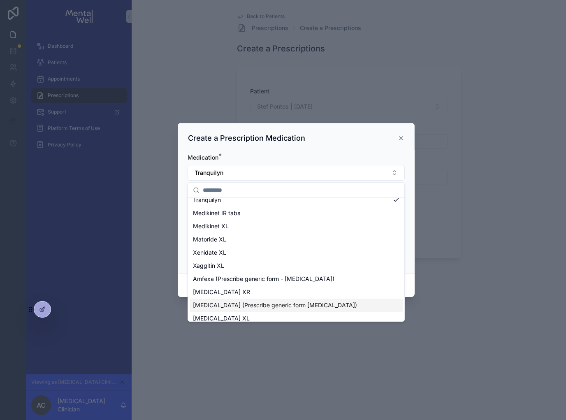
scroll to position [117, 0]
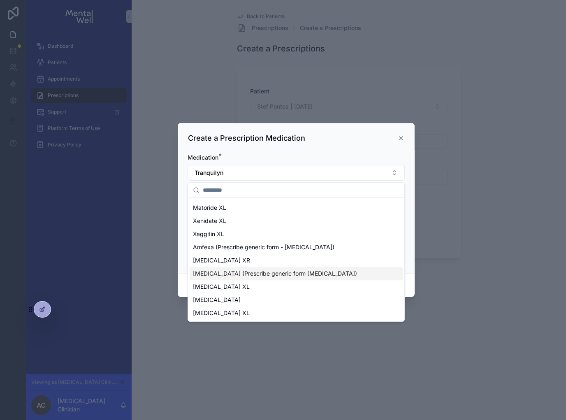
click at [259, 275] on span "[MEDICAL_DATA] (Prescribe generic form [MEDICAL_DATA])" at bounding box center [275, 273] width 164 height 8
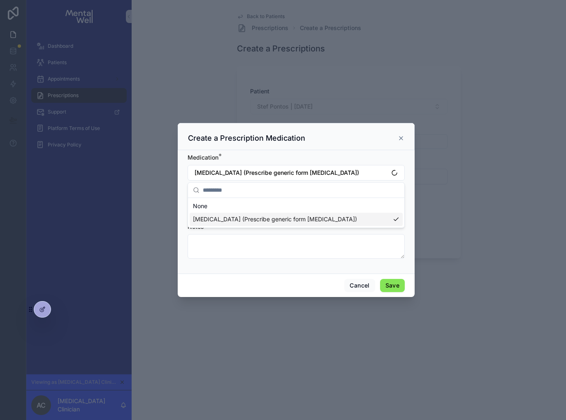
scroll to position [0, 0]
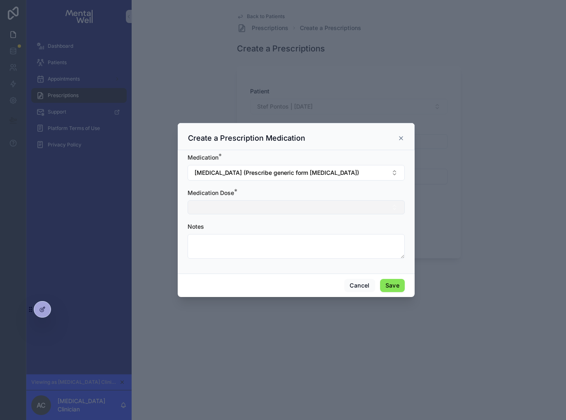
click at [259, 205] on button "Select Button" at bounding box center [295, 207] width 217 height 14
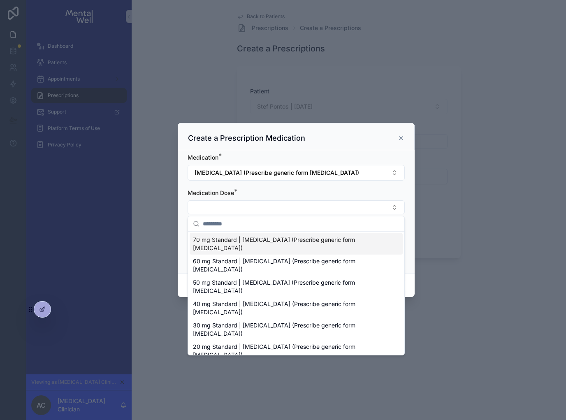
click at [371, 145] on div "Create a Prescription Medication" at bounding box center [296, 136] width 237 height 27
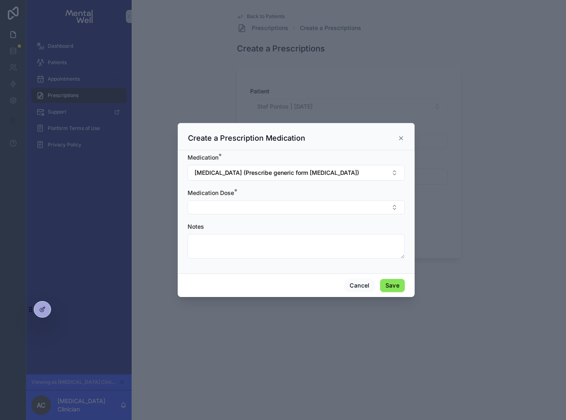
click at [335, 230] on div "Notes" at bounding box center [295, 226] width 217 height 8
drag, startPoint x: 312, startPoint y: 260, endPoint x: 319, endPoint y: 250, distance: 12.4
click at [311, 259] on form "Medication * [GEOGRAPHIC_DATA] (Prescribe generic form [MEDICAL_DATA]) Medicati…" at bounding box center [295, 209] width 217 height 113
click at [319, 259] on form "Medication * [GEOGRAPHIC_DATA] (Prescribe generic form [MEDICAL_DATA]) Medicati…" at bounding box center [295, 209] width 217 height 113
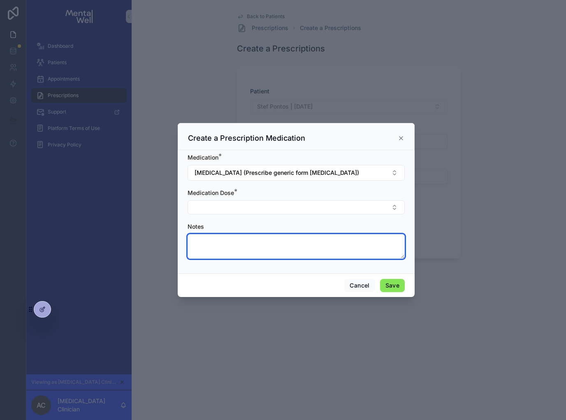
click at [322, 245] on textarea "scrollable content" at bounding box center [295, 246] width 217 height 25
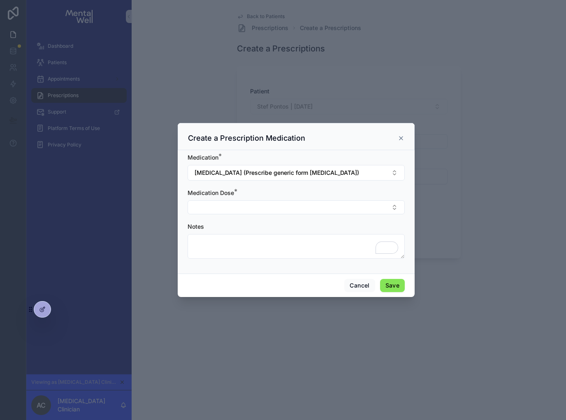
click at [402, 142] on div "Create a Prescription Medication" at bounding box center [296, 138] width 216 height 10
click at [401, 139] on icon "scrollable content" at bounding box center [400, 137] width 3 height 3
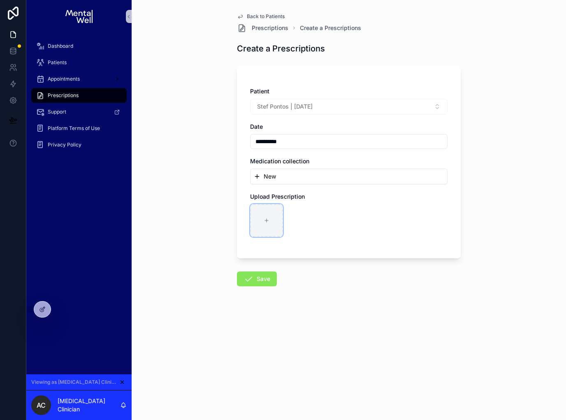
click at [275, 223] on div "scrollable content" at bounding box center [266, 220] width 33 height 33
click at [252, 16] on span "Back to Patients" at bounding box center [266, 16] width 38 height 7
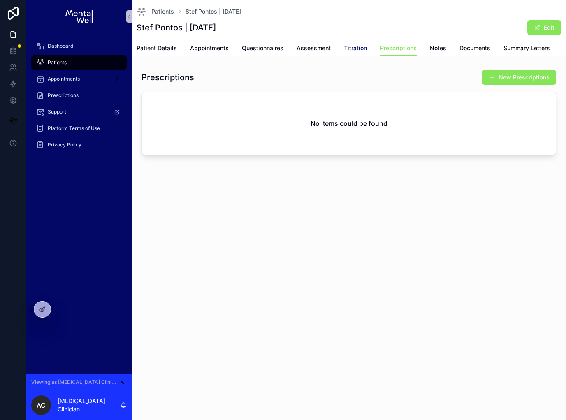
click at [352, 48] on span "Titration" at bounding box center [355, 48] width 23 height 8
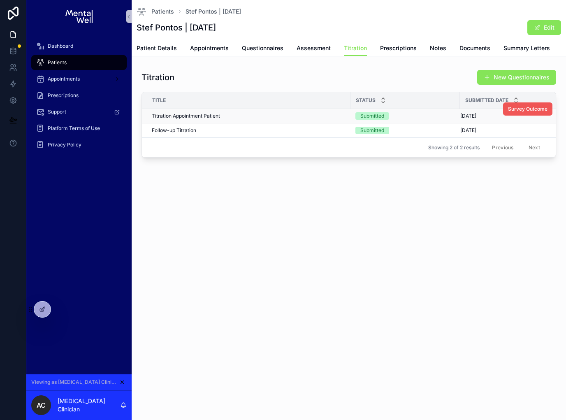
click at [522, 108] on span "Survey Outcome" at bounding box center [527, 109] width 39 height 7
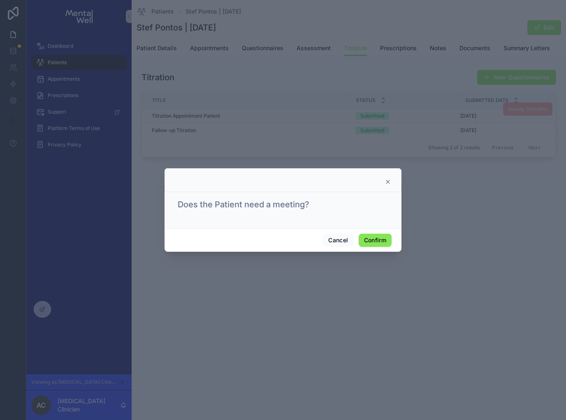
drag, startPoint x: 180, startPoint y: 205, endPoint x: 282, endPoint y: 205, distance: 101.1
click at [282, 205] on h1 "Does the Patient need a meeting?" at bounding box center [244, 205] width 132 height 12
click at [388, 182] on icon at bounding box center [387, 181] width 3 height 3
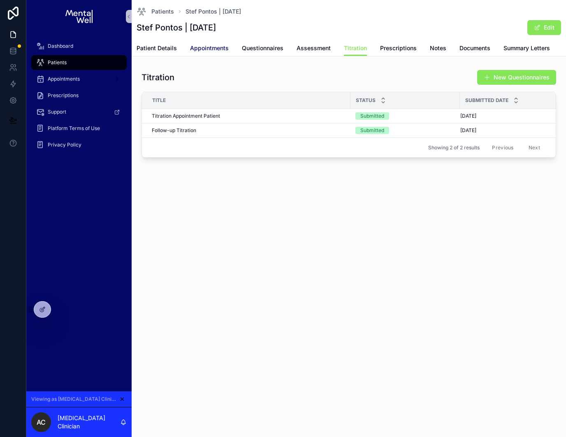
click at [209, 46] on span "Appointments" at bounding box center [209, 48] width 39 height 8
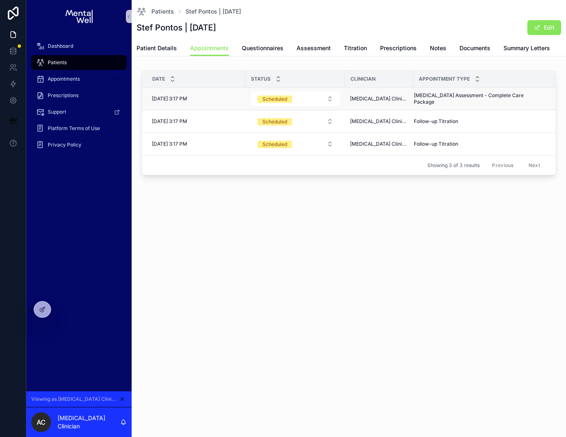
click at [233, 101] on div "[DATE] 3:17 PM [DATE] 3:17 PM" at bounding box center [196, 98] width 89 height 7
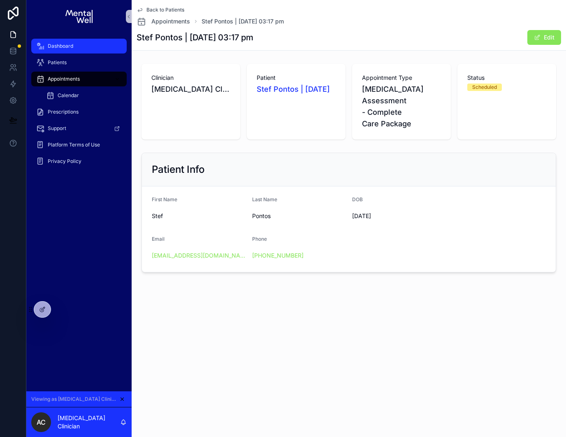
click at [68, 43] on span "Dashboard" at bounding box center [60, 46] width 25 height 7
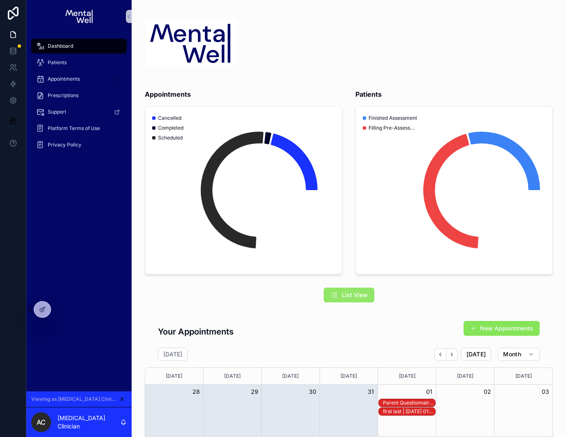
click at [346, 293] on span "List View" at bounding box center [355, 295] width 26 height 8
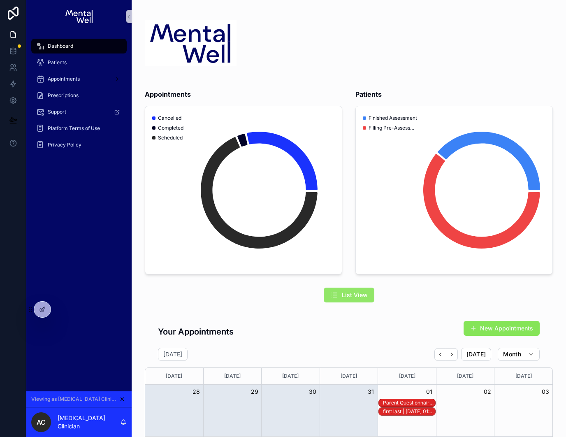
click at [349, 296] on span "List View" at bounding box center [355, 295] width 26 height 8
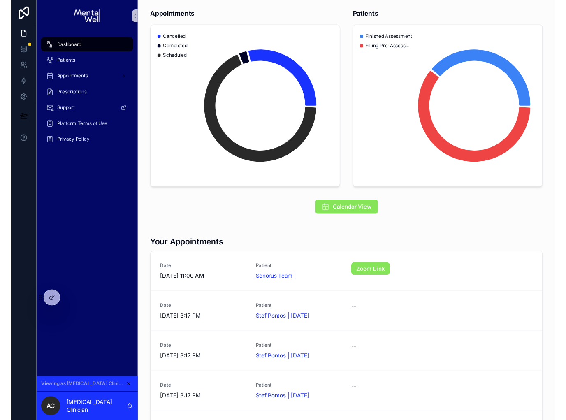
scroll to position [81, 0]
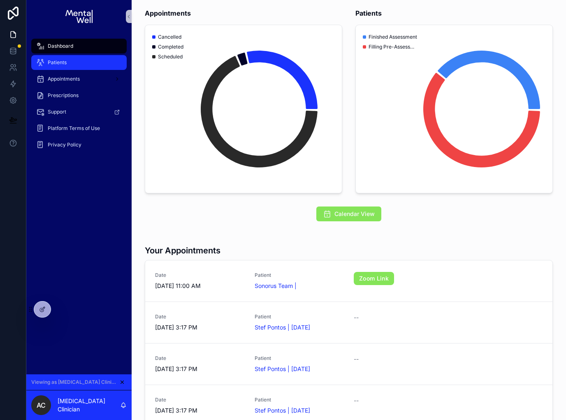
click at [83, 62] on div "Patients" at bounding box center [79, 62] width 86 height 13
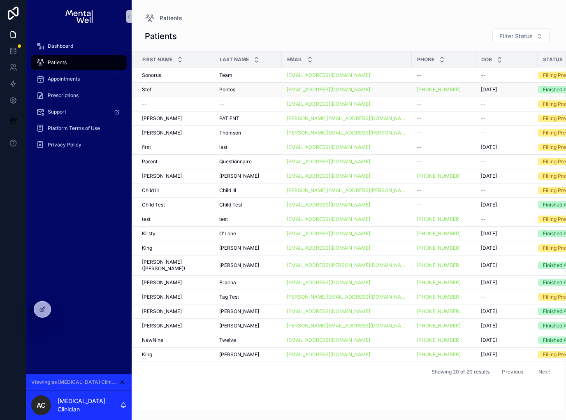
click at [197, 90] on div "Stef Stef" at bounding box center [175, 89] width 67 height 7
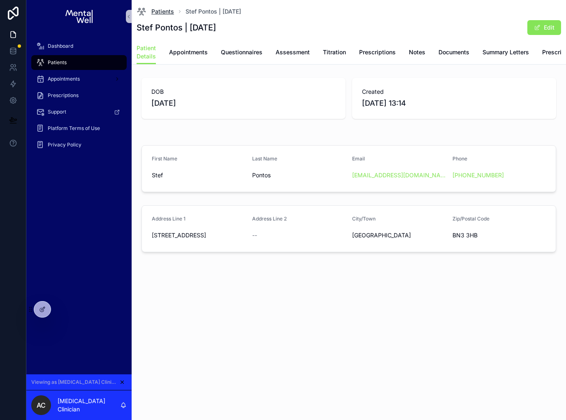
click at [157, 12] on span "Patients" at bounding box center [162, 11] width 23 height 8
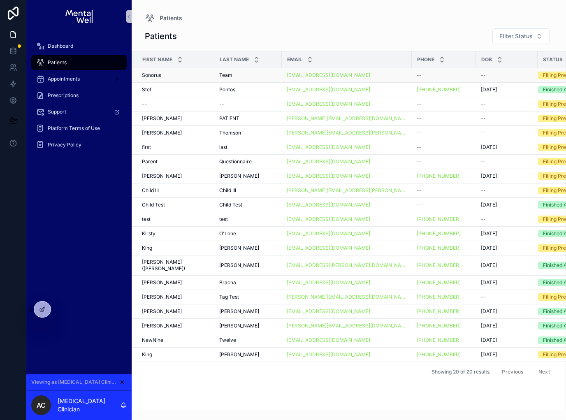
click at [181, 75] on div "Sonorus Sonorus" at bounding box center [175, 75] width 67 height 7
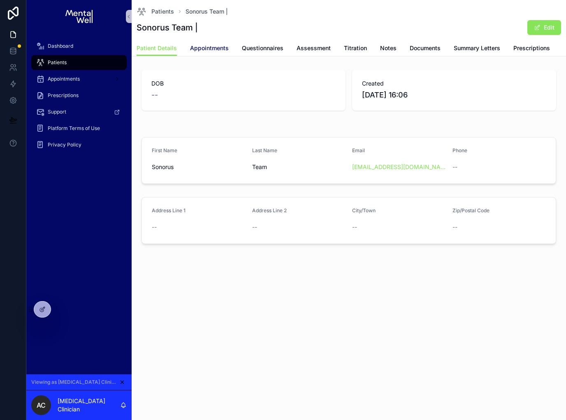
click at [203, 49] on span "Appointments" at bounding box center [209, 48] width 39 height 8
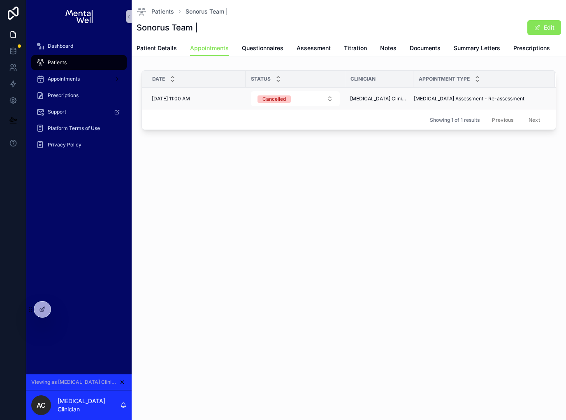
click at [506, 96] on div "[MEDICAL_DATA] Assessment - Re-assessment [MEDICAL_DATA] Assessment - Re-assess…" at bounding box center [479, 98] width 131 height 7
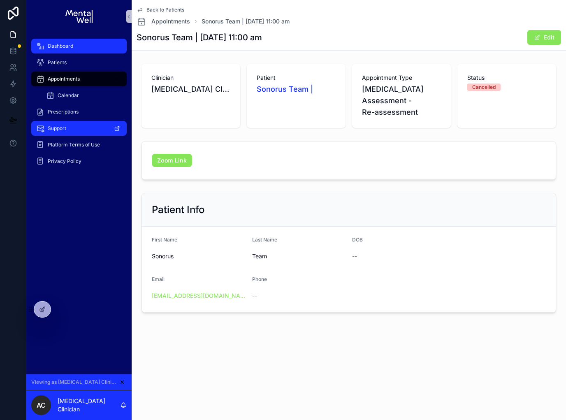
drag, startPoint x: 76, startPoint y: 45, endPoint x: 111, endPoint y: 108, distance: 71.6
click at [76, 45] on div "Dashboard" at bounding box center [79, 45] width 86 height 13
